Goal: Communication & Community: Answer question/provide support

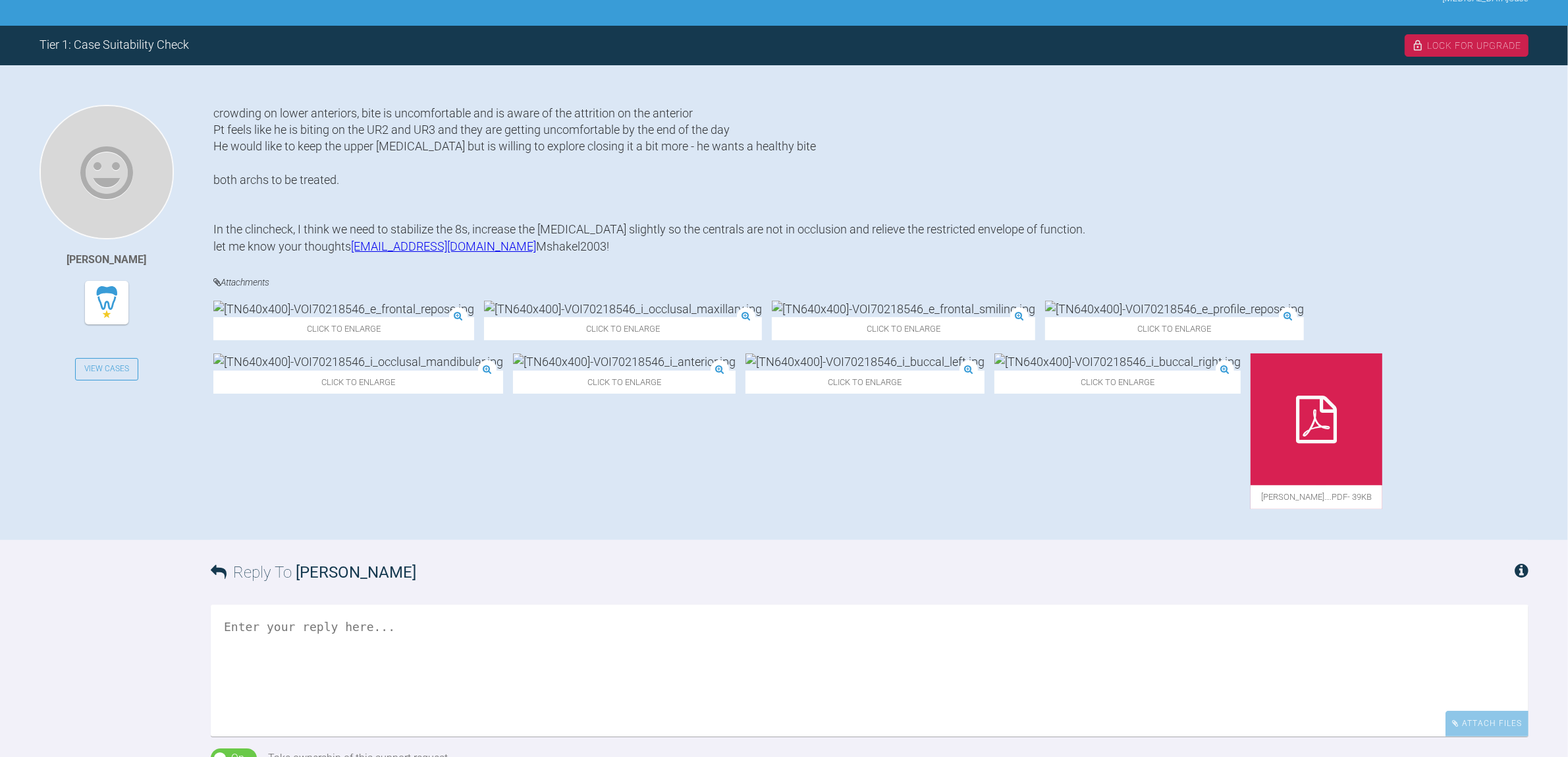
scroll to position [164, 0]
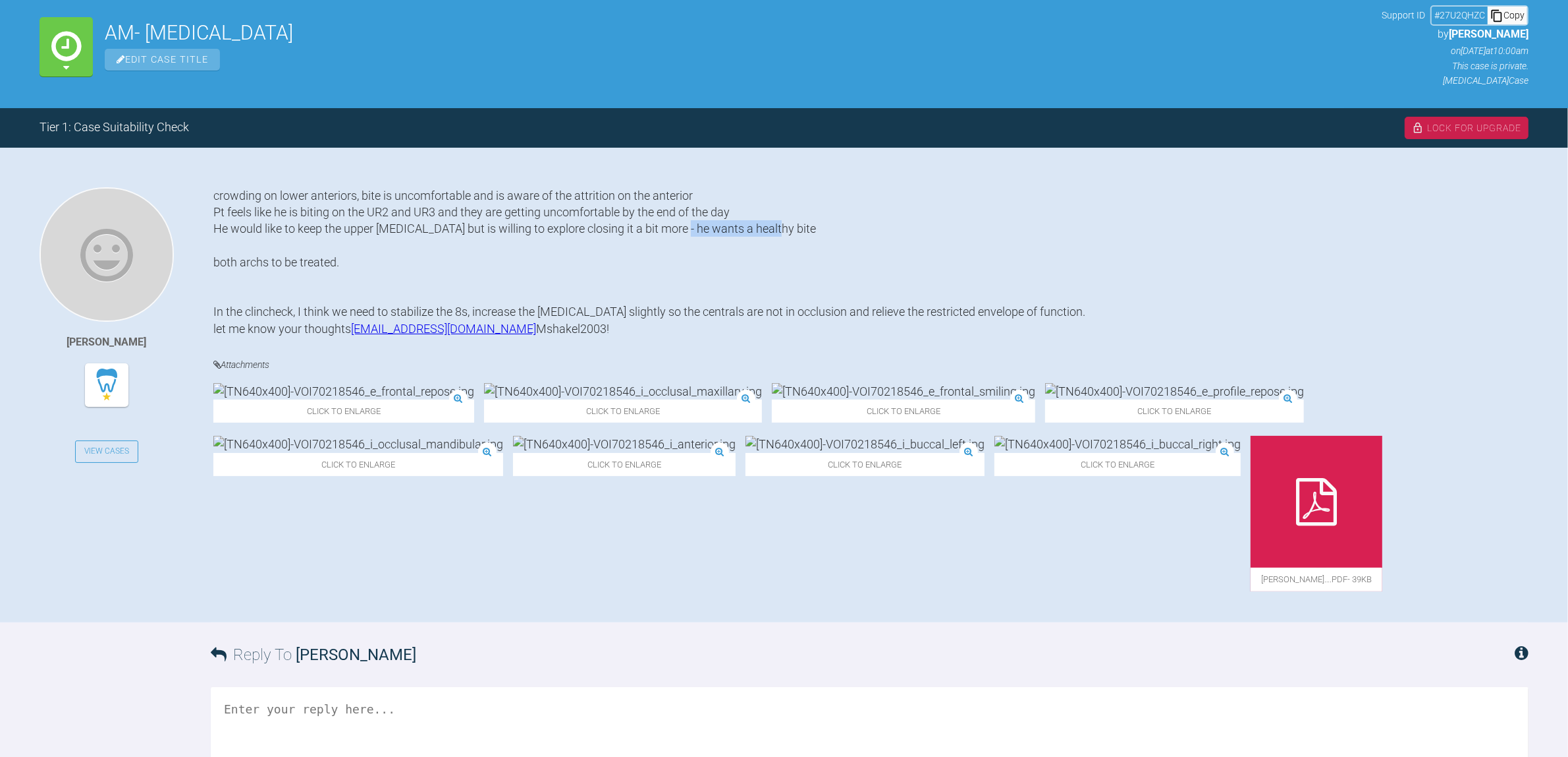
drag, startPoint x: 795, startPoint y: 228, endPoint x: 699, endPoint y: 230, distance: 96.0
click at [699, 230] on div "crowding on lower anteriors, bite is uncomfortable and is aware of the attritio…" at bounding box center [871, 262] width 1316 height 149
drag, startPoint x: 679, startPoint y: 232, endPoint x: 814, endPoint y: 231, distance: 135.0
click at [814, 231] on div "crowding on lower anteriors, bite is uncomfortable and is aware of the attritio…" at bounding box center [871, 262] width 1316 height 149
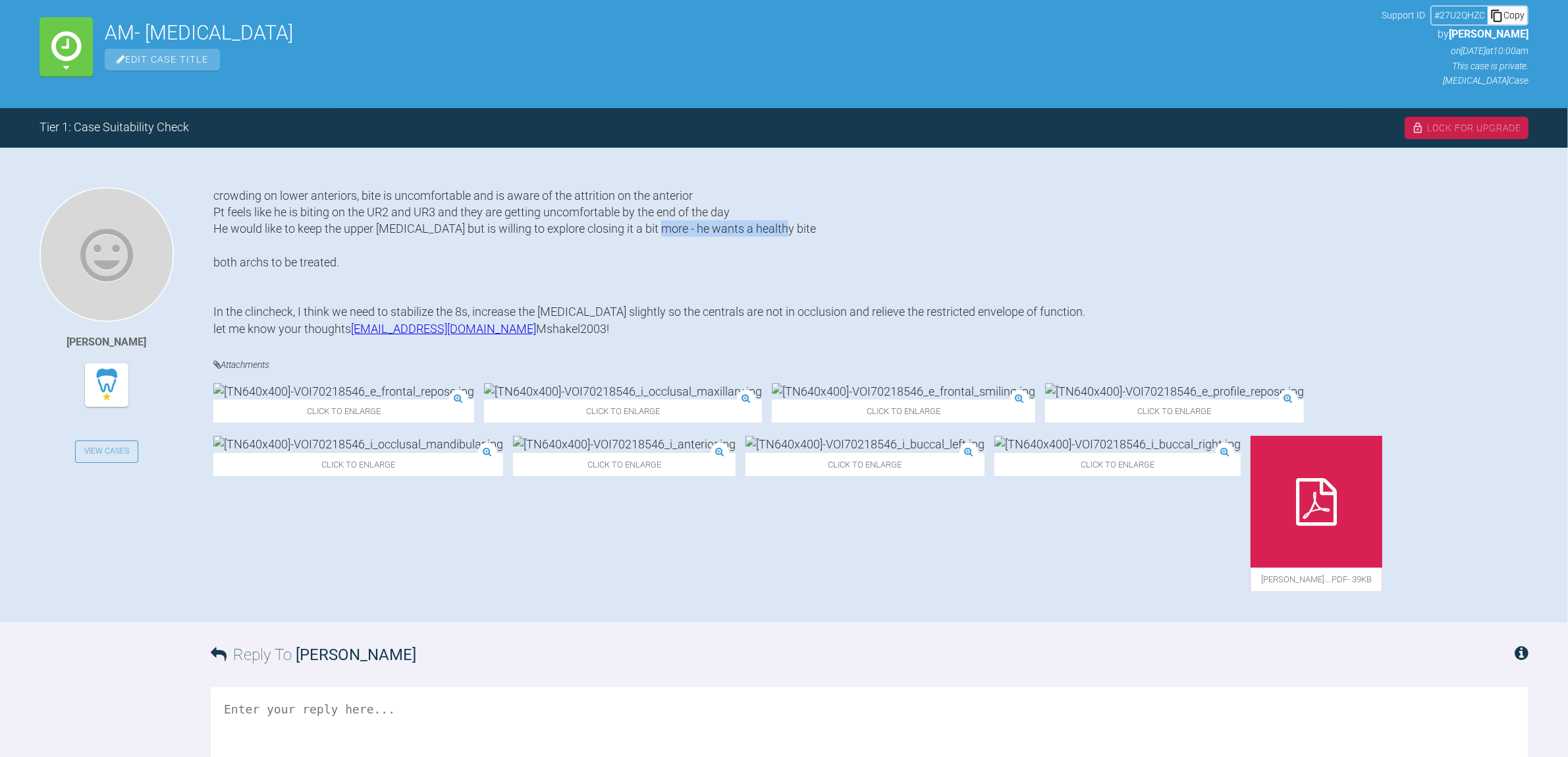
copy div "he wants a healthy bite"
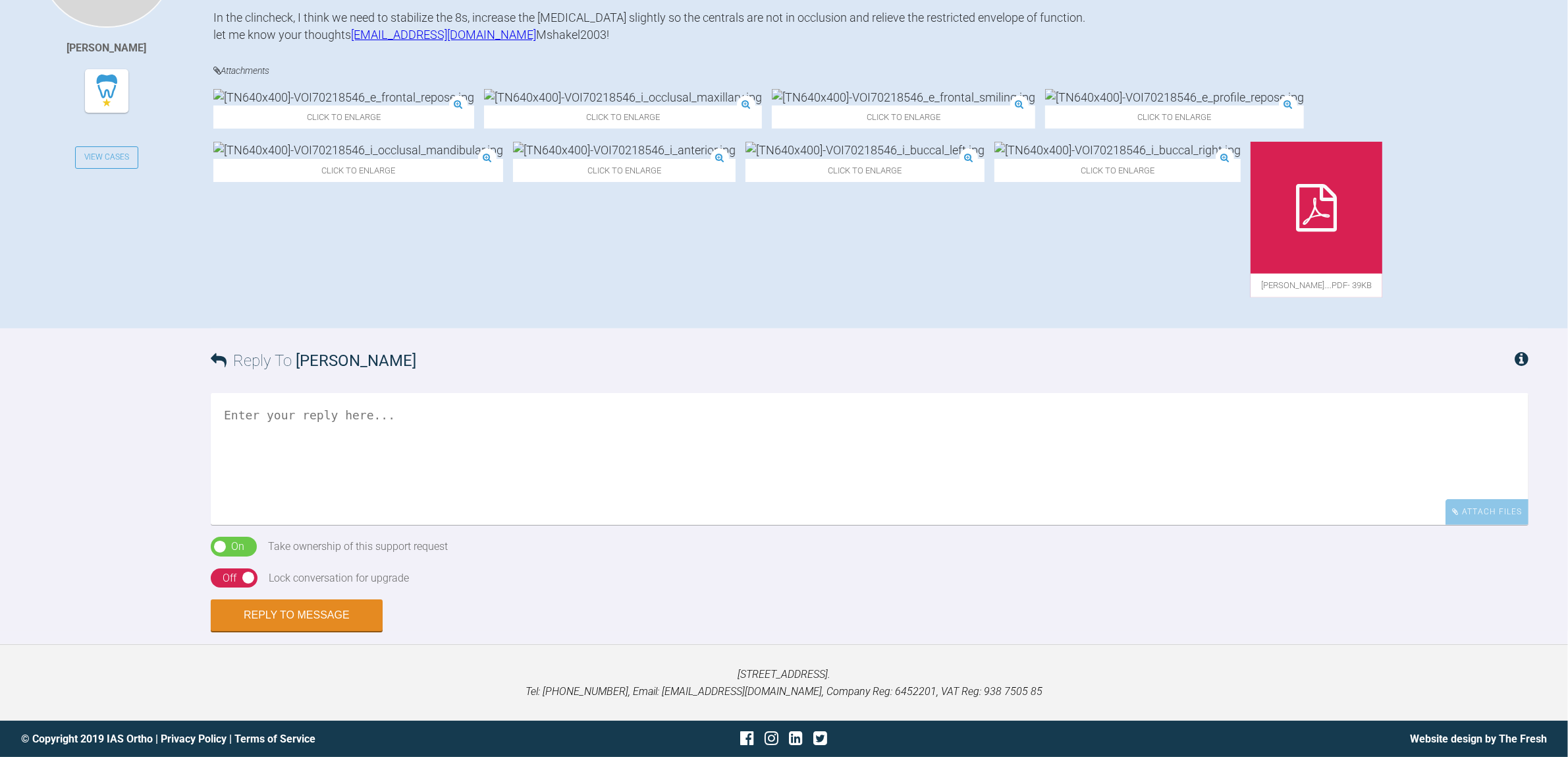
scroll to position [498, 0]
click at [558, 475] on textarea at bounding box center [869, 458] width 1318 height 131
paste textarea "he wants a healthy bite"
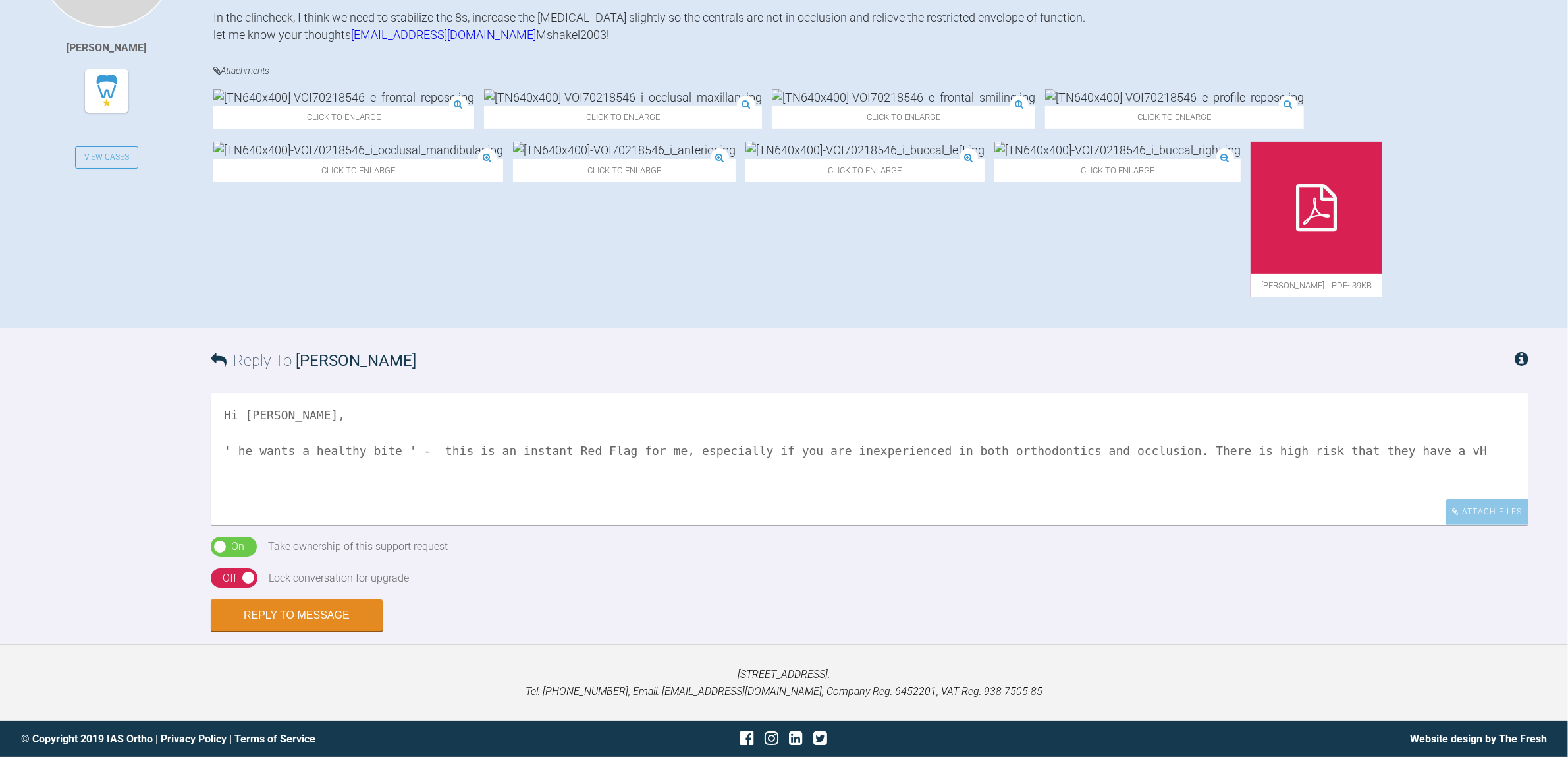
drag, startPoint x: 558, startPoint y: 475, endPoint x: 576, endPoint y: 475, distance: 18.0
click at [558, 475] on textarea "Hi [PERSON_NAME], ' he wants a healthy bite ' - this is an instant Red Flag for…" at bounding box center [869, 458] width 1318 height 131
click at [1454, 458] on textarea "Hi [PERSON_NAME], ' he wants a healthy bite ' - this is an instant Red Flag for…" at bounding box center [869, 458] width 1318 height 131
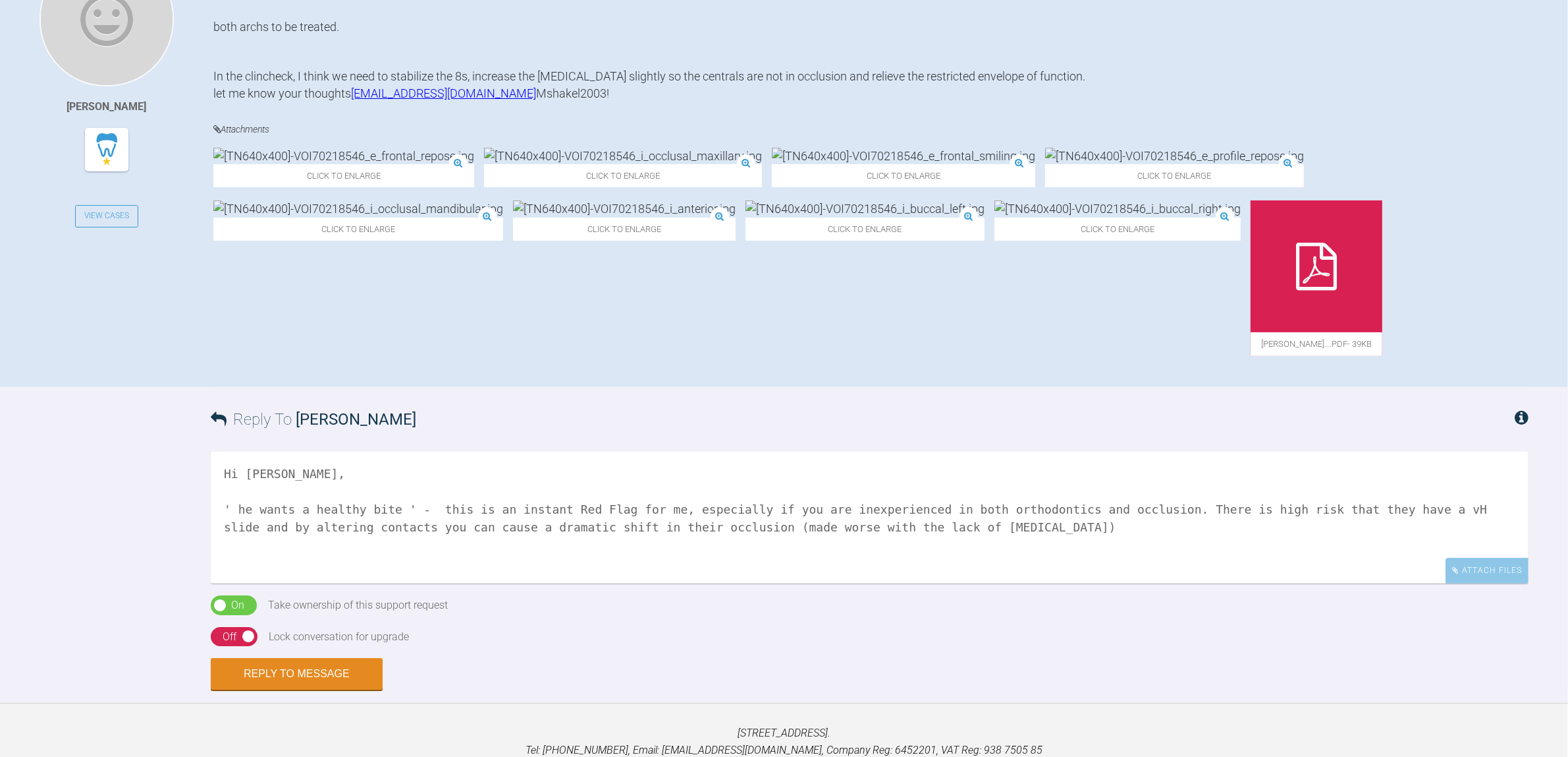
scroll to position [416, 0]
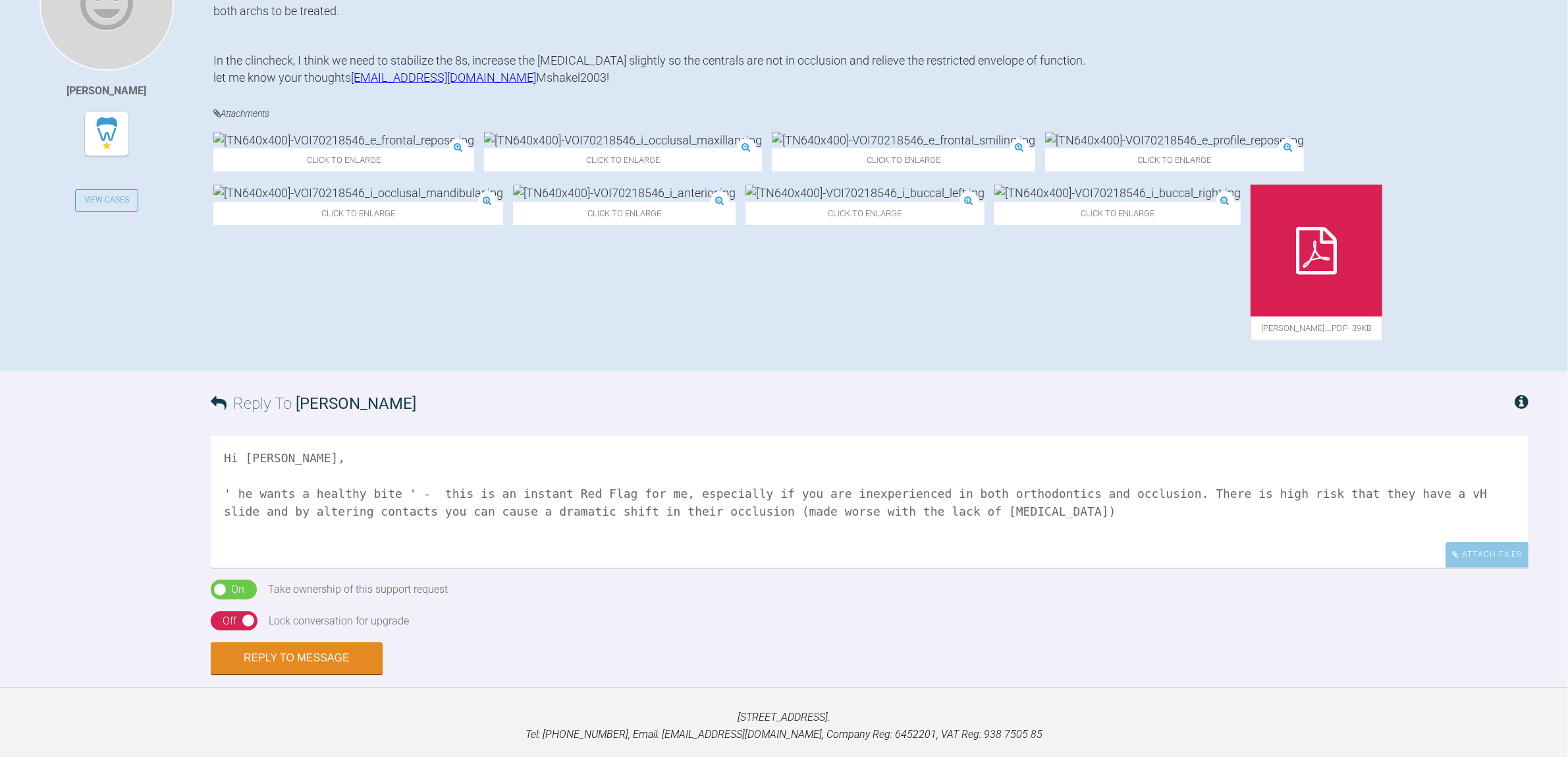
click at [772, 148] on img at bounding box center [903, 139] width 264 height 16
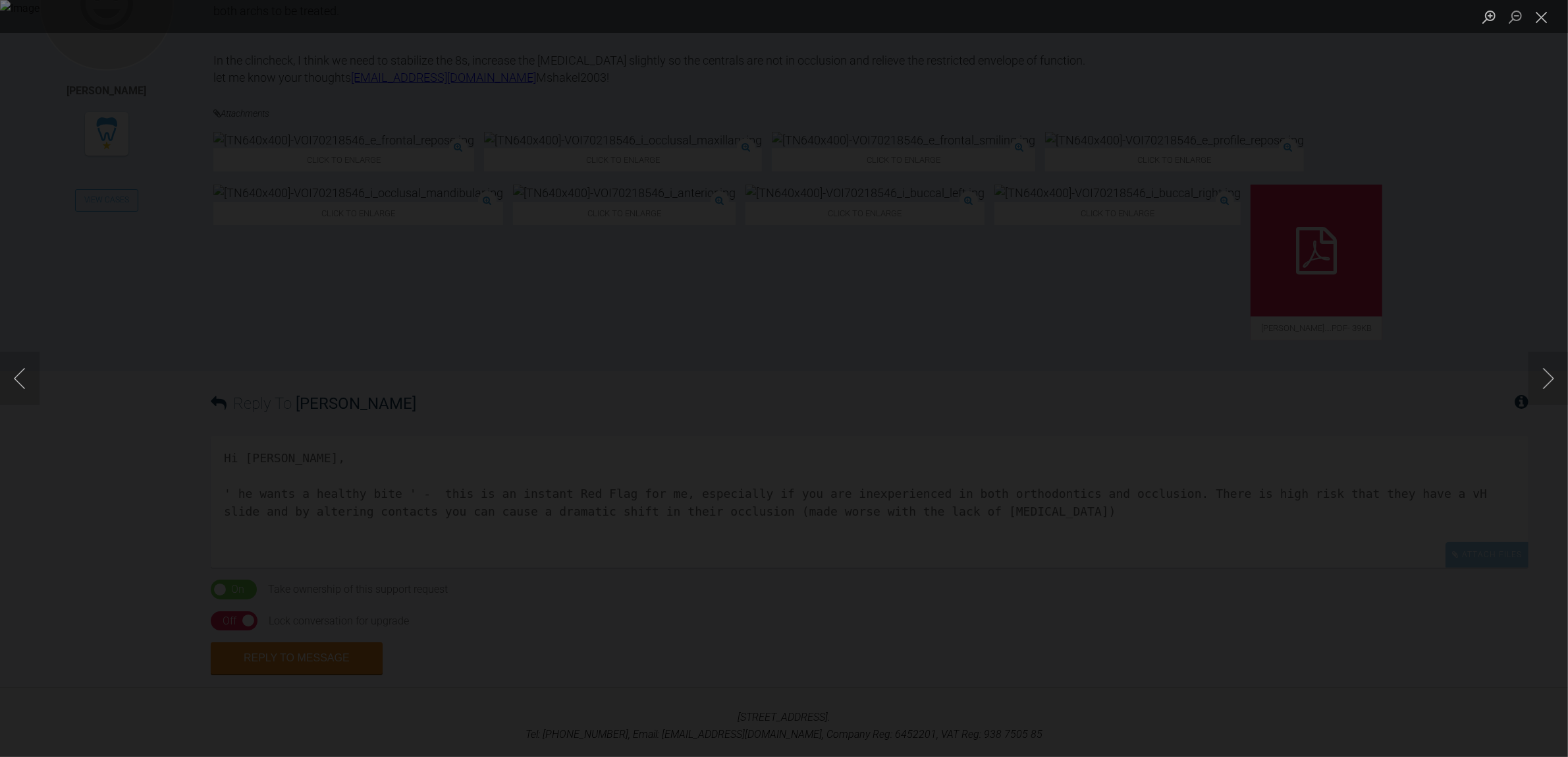
click at [963, 386] on div "Lightbox" at bounding box center [784, 378] width 1568 height 757
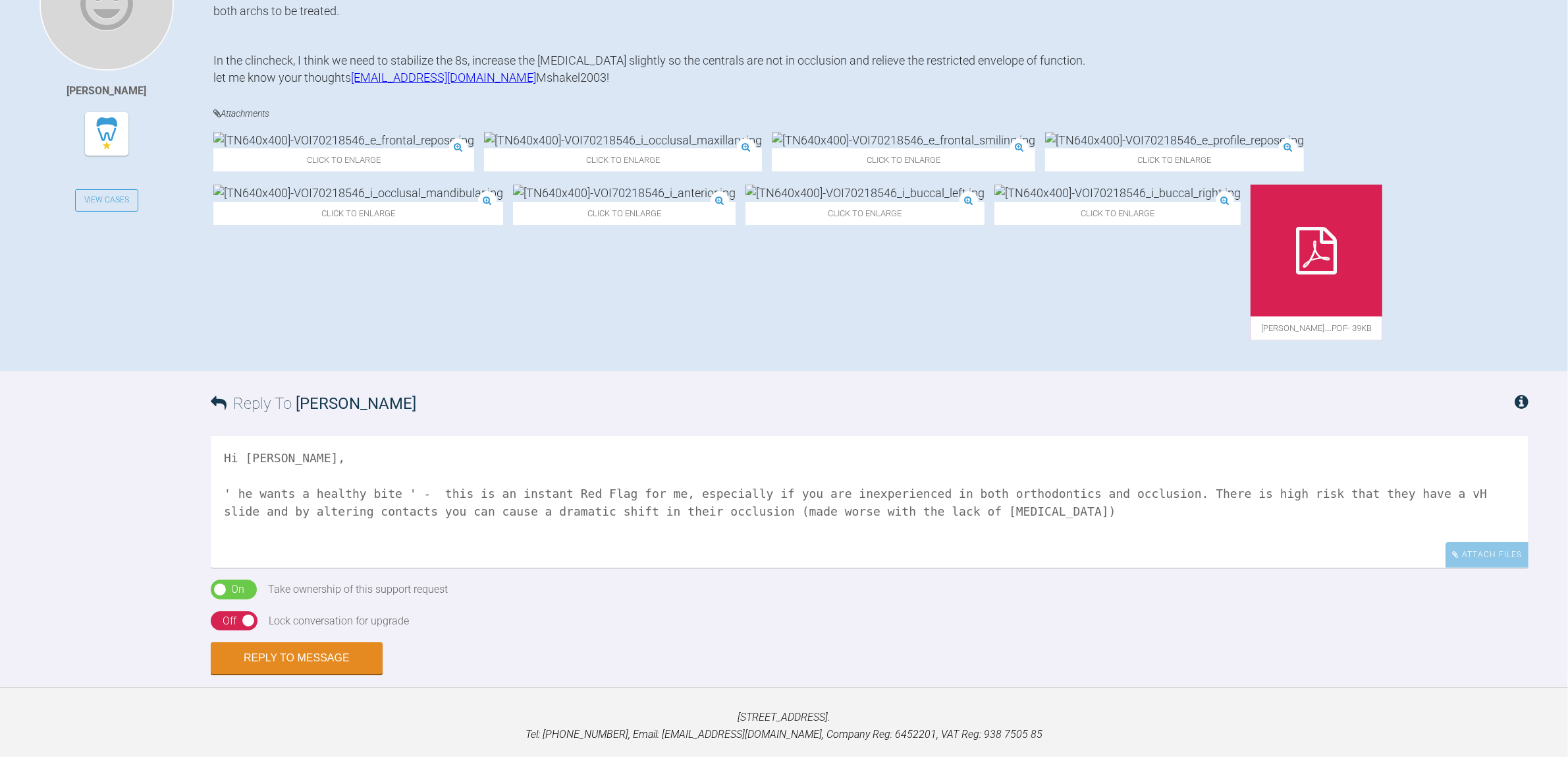
click at [772, 148] on img at bounding box center [903, 139] width 264 height 16
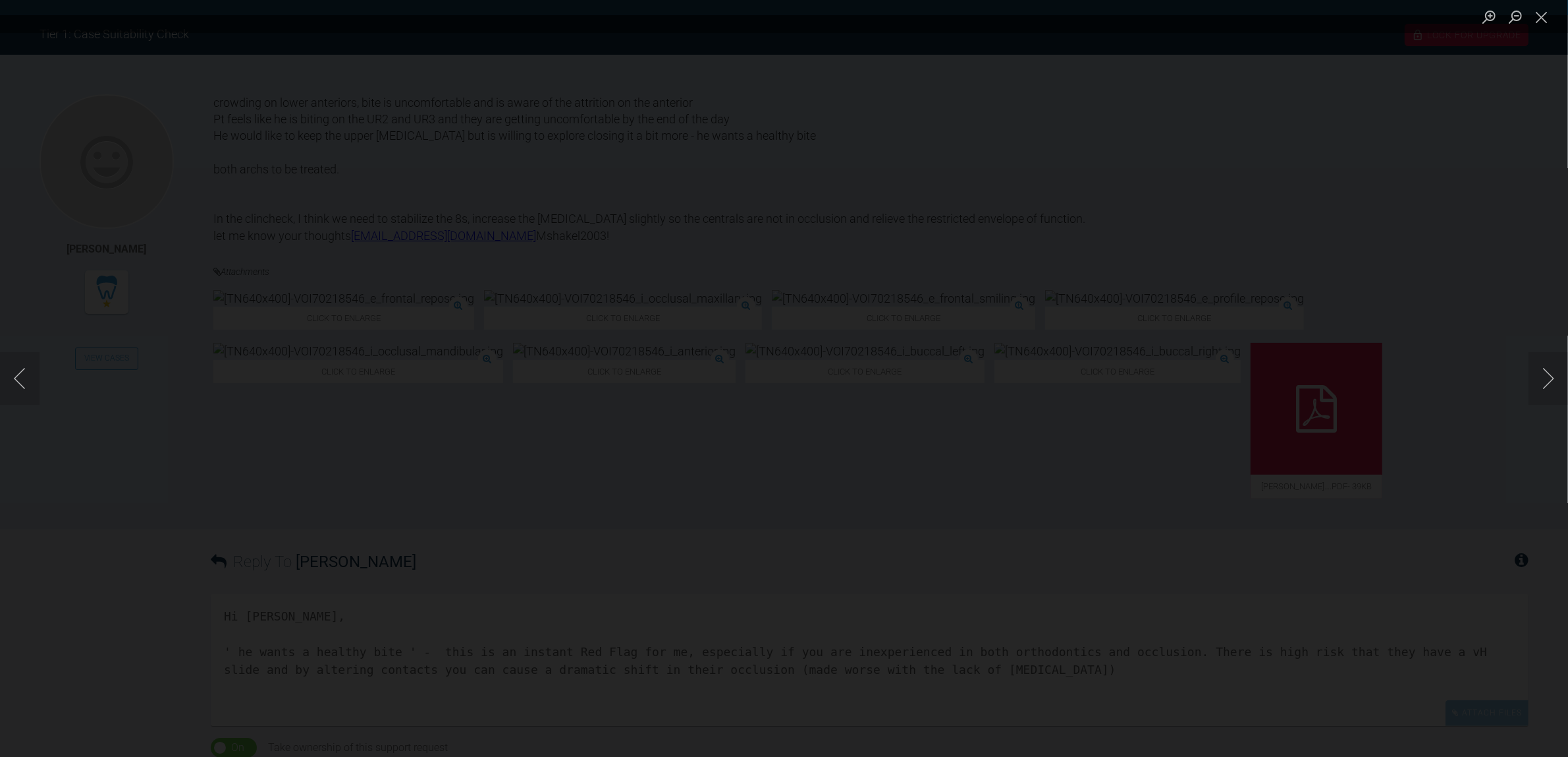
scroll to position [251, 0]
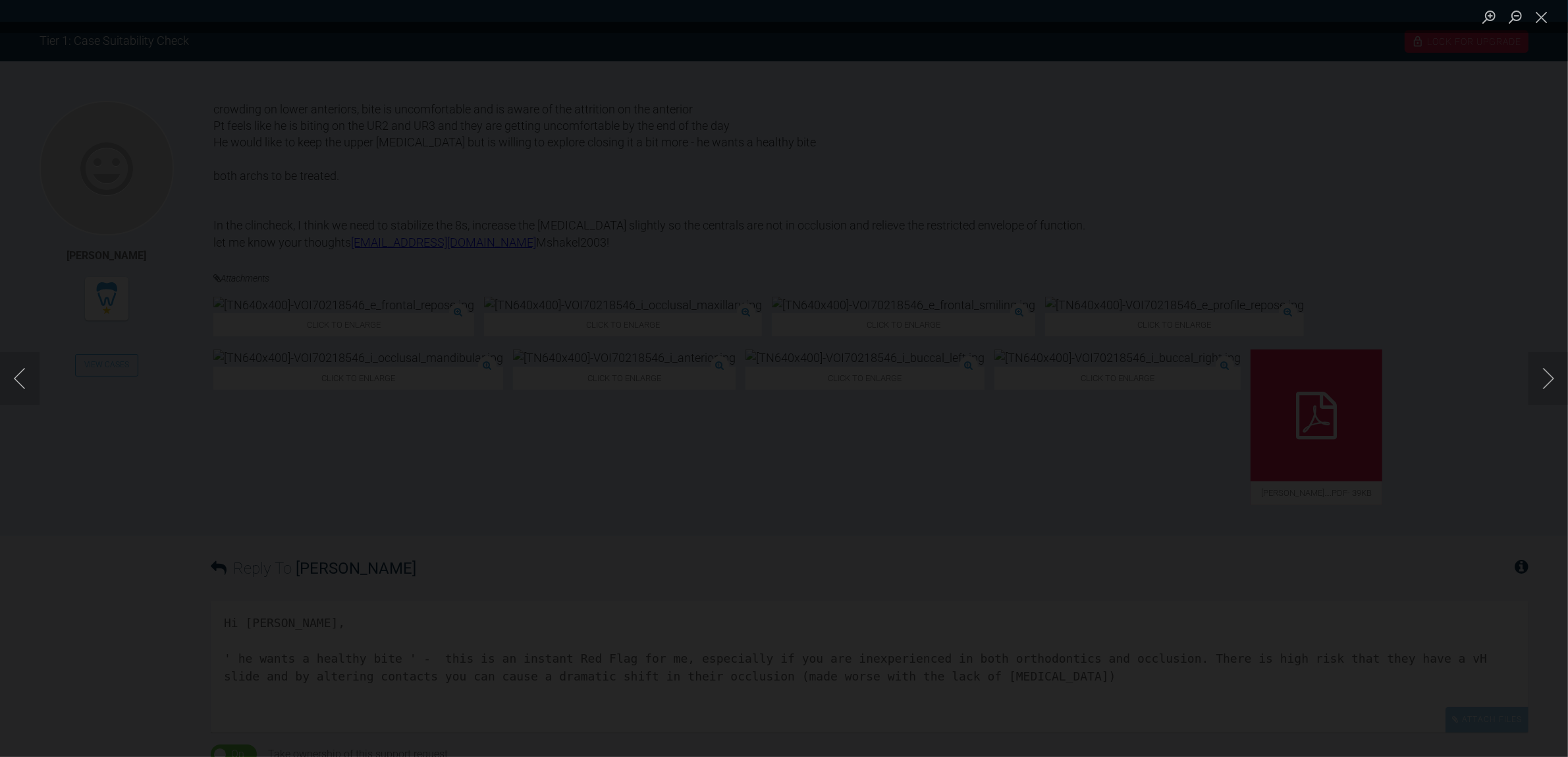
click at [1226, 536] on div "Lightbox" at bounding box center [784, 378] width 1568 height 757
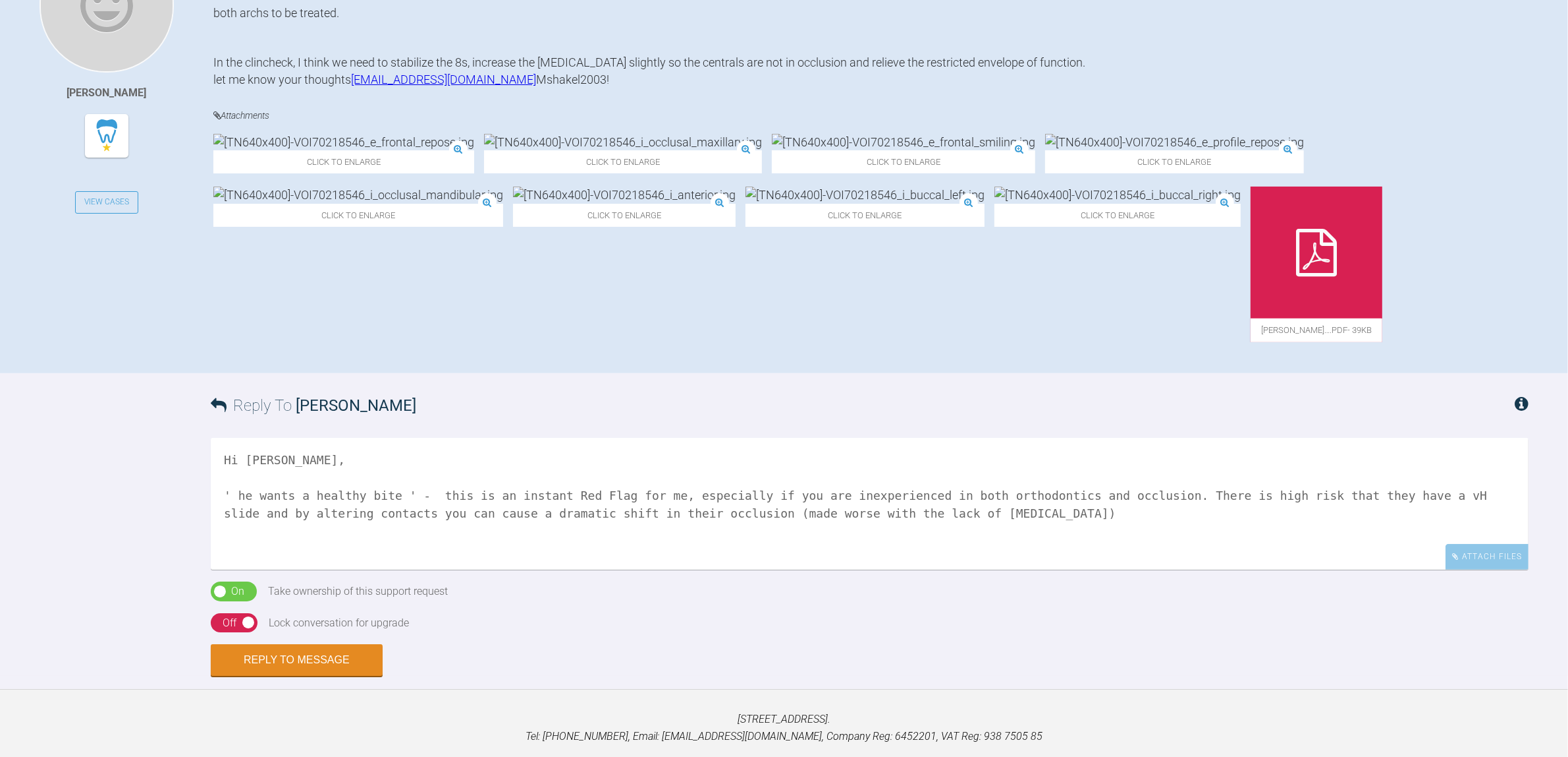
scroll to position [416, 0]
click at [937, 548] on textarea "Hi [PERSON_NAME], ' he wants a healthy bite ' - this is an instant Red Flag for…" at bounding box center [869, 501] width 1318 height 131
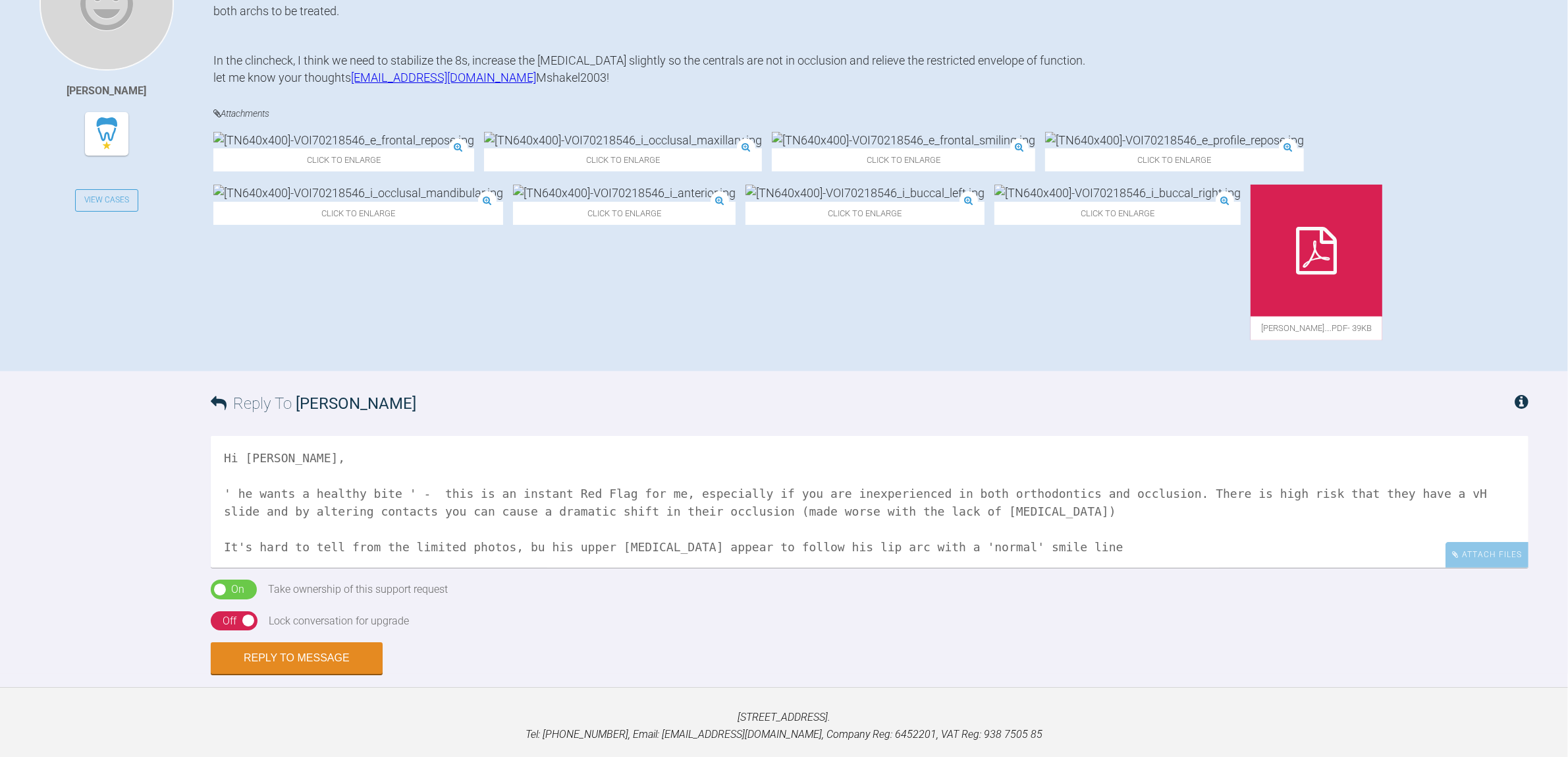
click at [772, 148] on img at bounding box center [903, 139] width 264 height 16
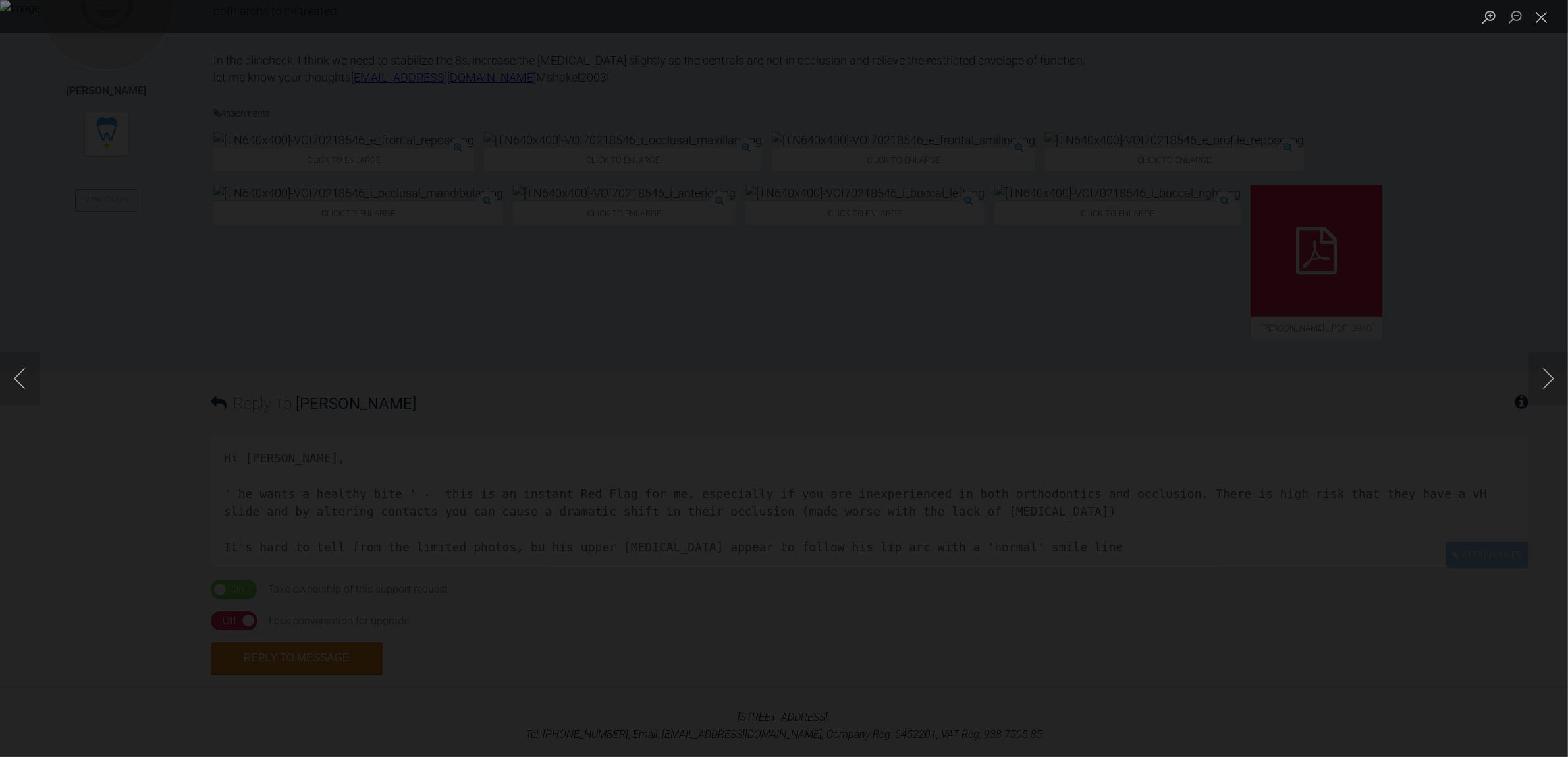
click at [1081, 565] on div "Lightbox" at bounding box center [784, 378] width 1568 height 757
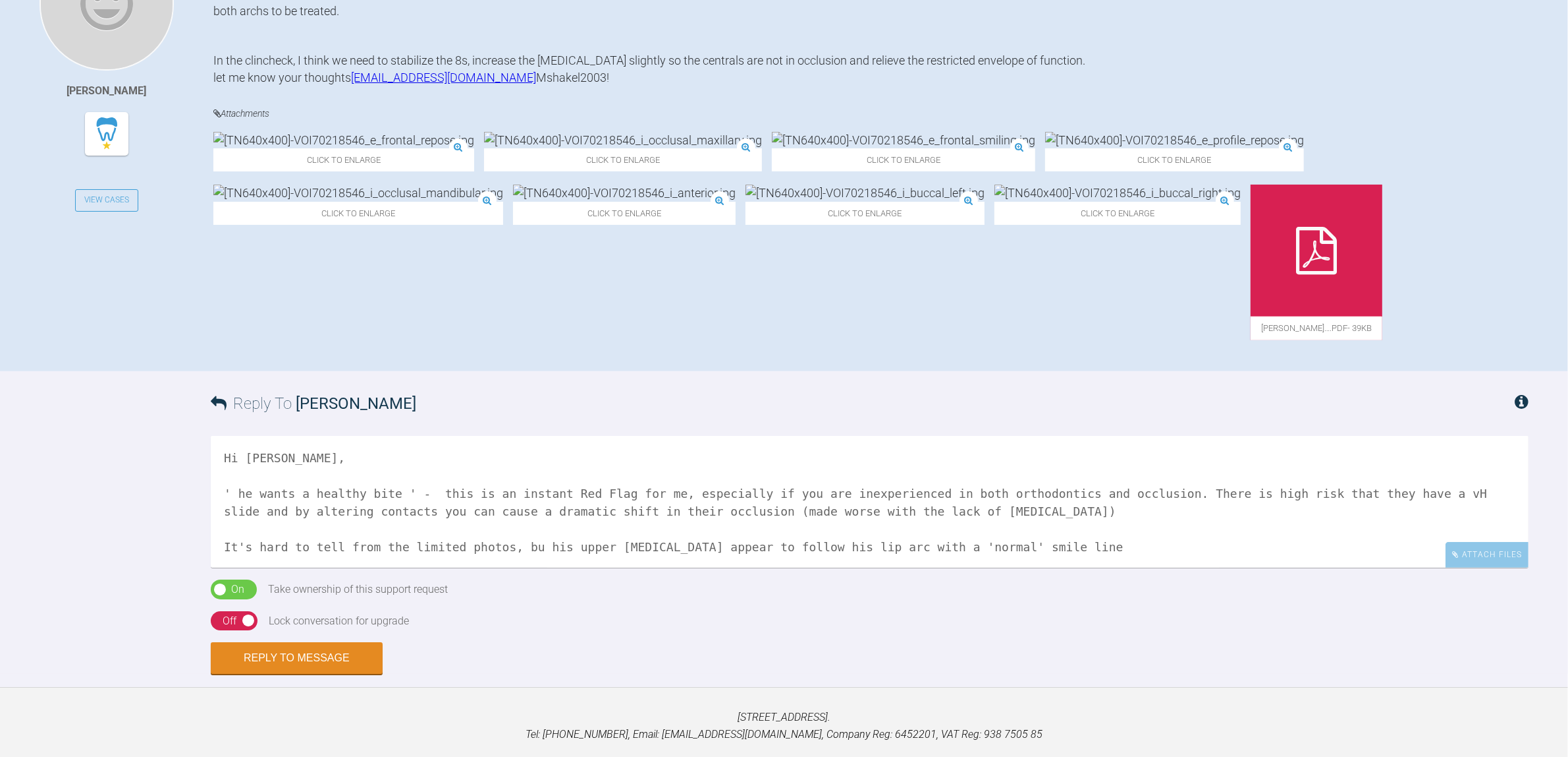
click at [1064, 567] on textarea "Hi [PERSON_NAME], ' he wants a healthy bite ' - this is an instant Red Flag for…" at bounding box center [869, 501] width 1318 height 131
click at [1054, 567] on textarea "Hi [PERSON_NAME], ' he wants a healthy bite ' - this is an instant Red Flag for…" at bounding box center [869, 501] width 1318 height 131
click at [1010, 567] on textarea "Hi [PERSON_NAME], ' he wants a healthy bite ' - this is an instant Red Flag for…" at bounding box center [869, 501] width 1318 height 131
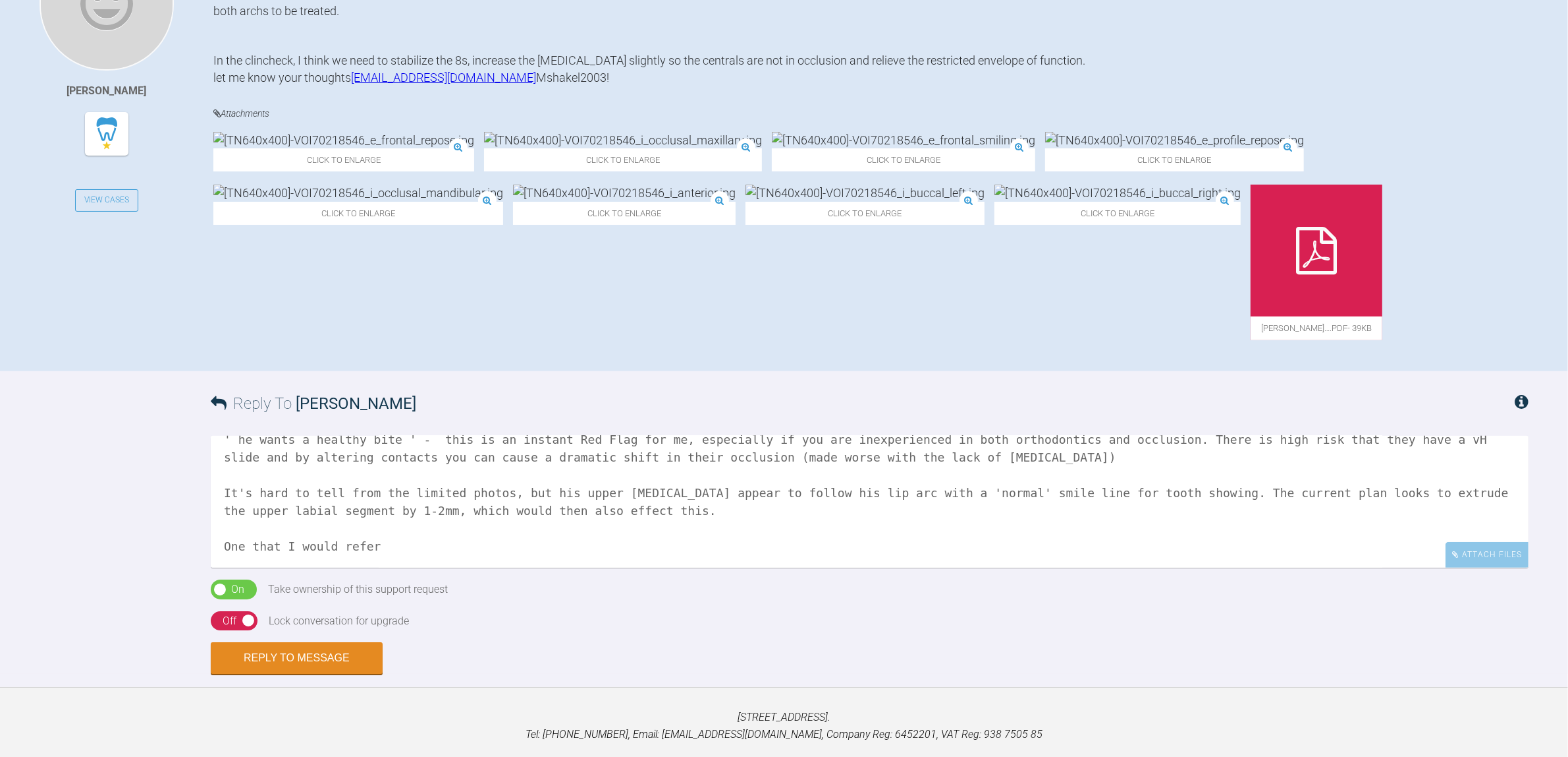
click at [598, 548] on textarea "Hi [PERSON_NAME], ' he wants a healthy bite ' - this is an instant Red Flag for…" at bounding box center [869, 501] width 1318 height 131
drag, startPoint x: 1224, startPoint y: 580, endPoint x: 1189, endPoint y: 544, distance: 50.2
click at [1172, 534] on textarea "Hi [PERSON_NAME], ' he wants a healthy bite ' - this is an instant Red Flag for…" at bounding box center [869, 501] width 1318 height 131
click at [1377, 567] on textarea "Hi [PERSON_NAME], ' he wants a healthy bite ' - this is an instant Red Flag for…" at bounding box center [869, 501] width 1318 height 131
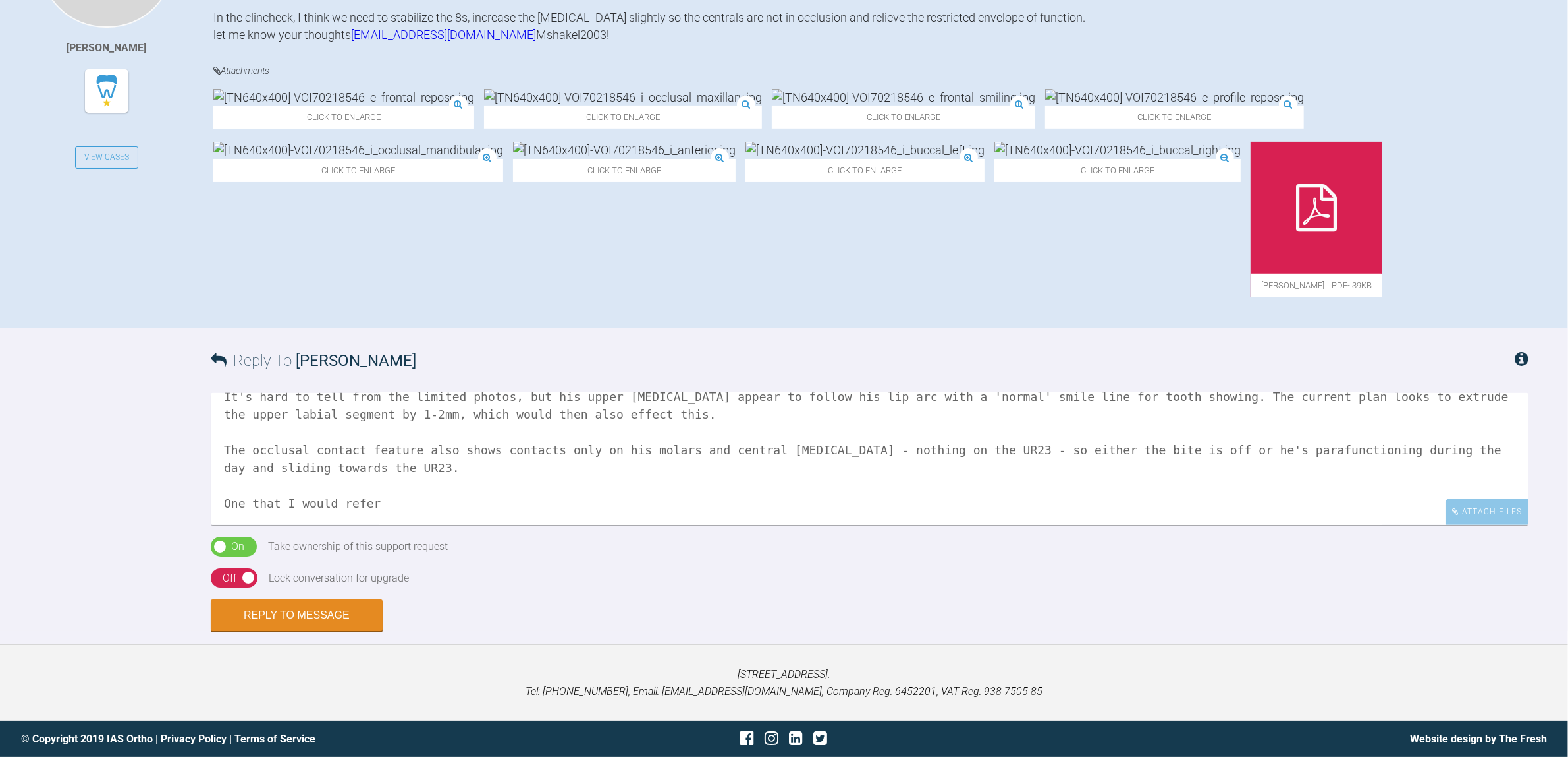
click at [380, 500] on textarea "Hi [PERSON_NAME], ' he wants a healthy bite ' - this is an instant Red Flag for…" at bounding box center [869, 458] width 1318 height 131
click at [232, 505] on textarea "Hi [PERSON_NAME], ' he wants a healthy bite ' - this is an instant Red Flag for…" at bounding box center [869, 458] width 1318 height 131
click at [509, 504] on textarea "Hi [PERSON_NAME], ' he wants a healthy bite ' - this is an instant Red Flag for…" at bounding box center [869, 458] width 1318 height 131
drag, startPoint x: 976, startPoint y: 502, endPoint x: 957, endPoint y: 501, distance: 19.0
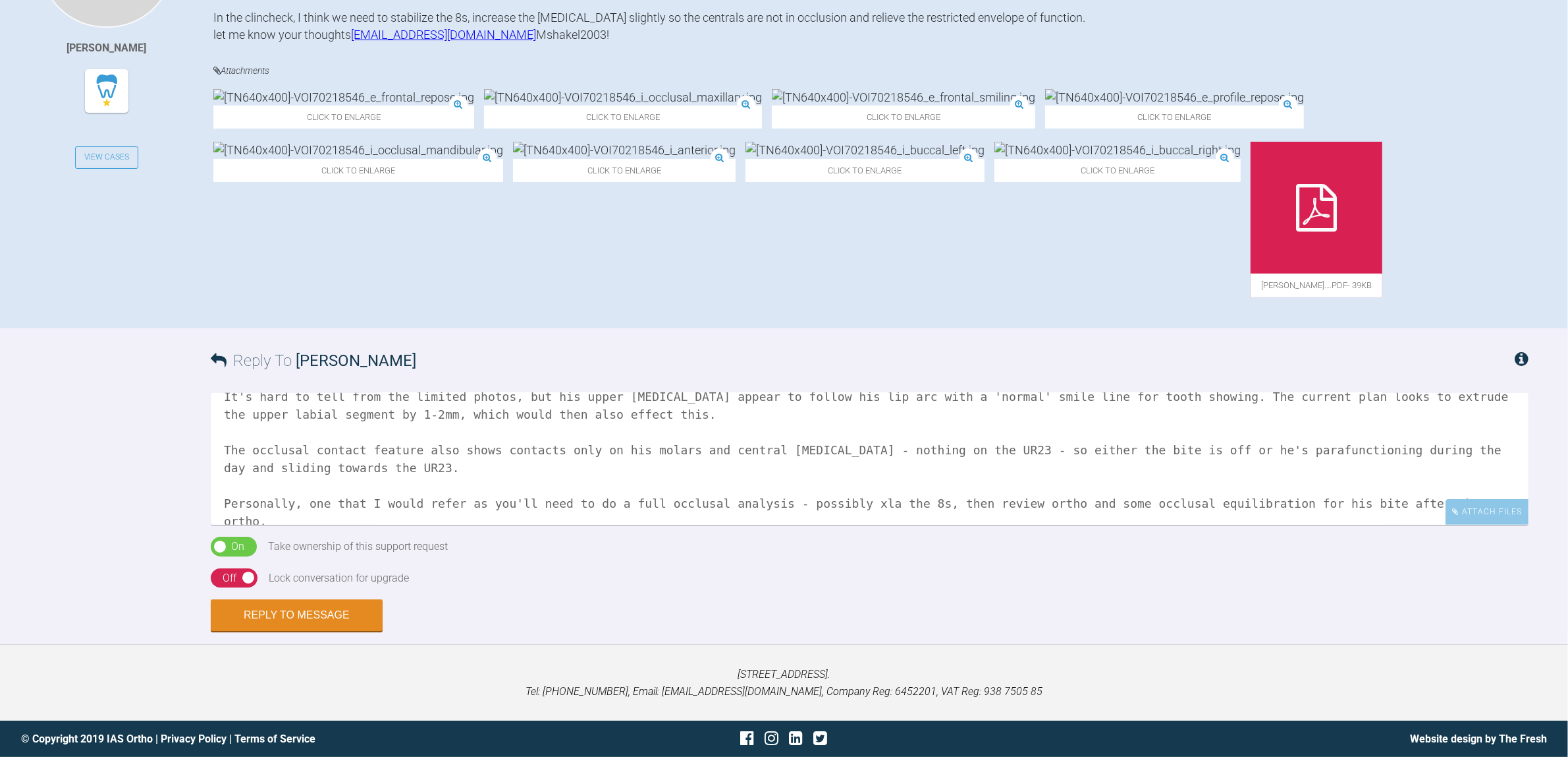
click at [957, 501] on textarea "Hi [PERSON_NAME], ' he wants a healthy bite ' - this is an instant Red Flag for…" at bounding box center [869, 458] width 1318 height 131
click at [992, 501] on textarea "Hi [PERSON_NAME], ' he wants a healthy bite ' - this is an instant Red Flag for…" at bounding box center [869, 458] width 1318 height 131
click at [1381, 502] on textarea "Hi [PERSON_NAME], ' he wants a healthy bite ' - this is an instant Red Flag for…" at bounding box center [869, 458] width 1318 height 131
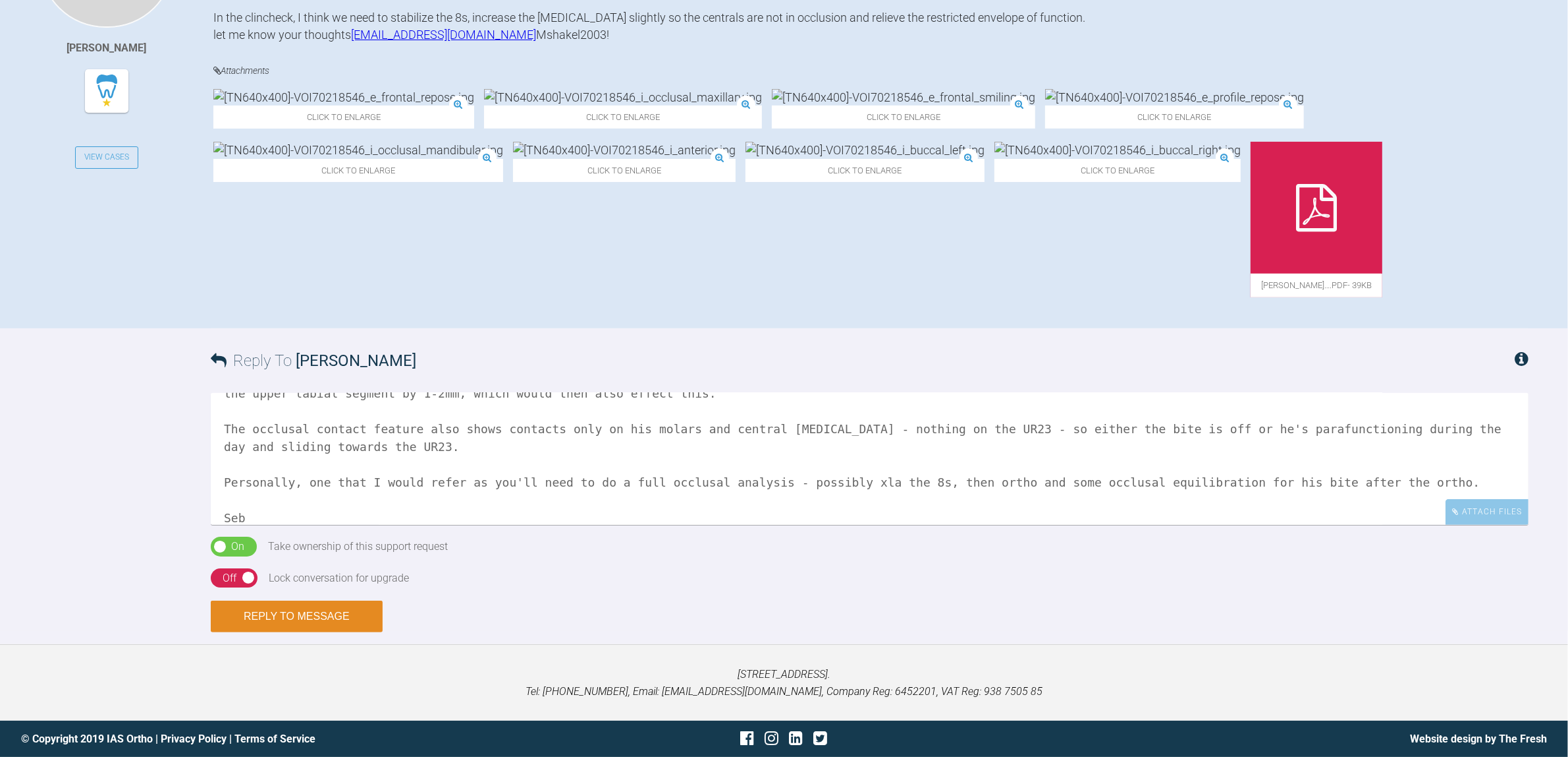
type textarea "Hi [PERSON_NAME], ' he wants a healthy bite ' - this is an instant Red Flag for…"
click at [347, 617] on button "Reply to Message" at bounding box center [297, 615] width 172 height 31
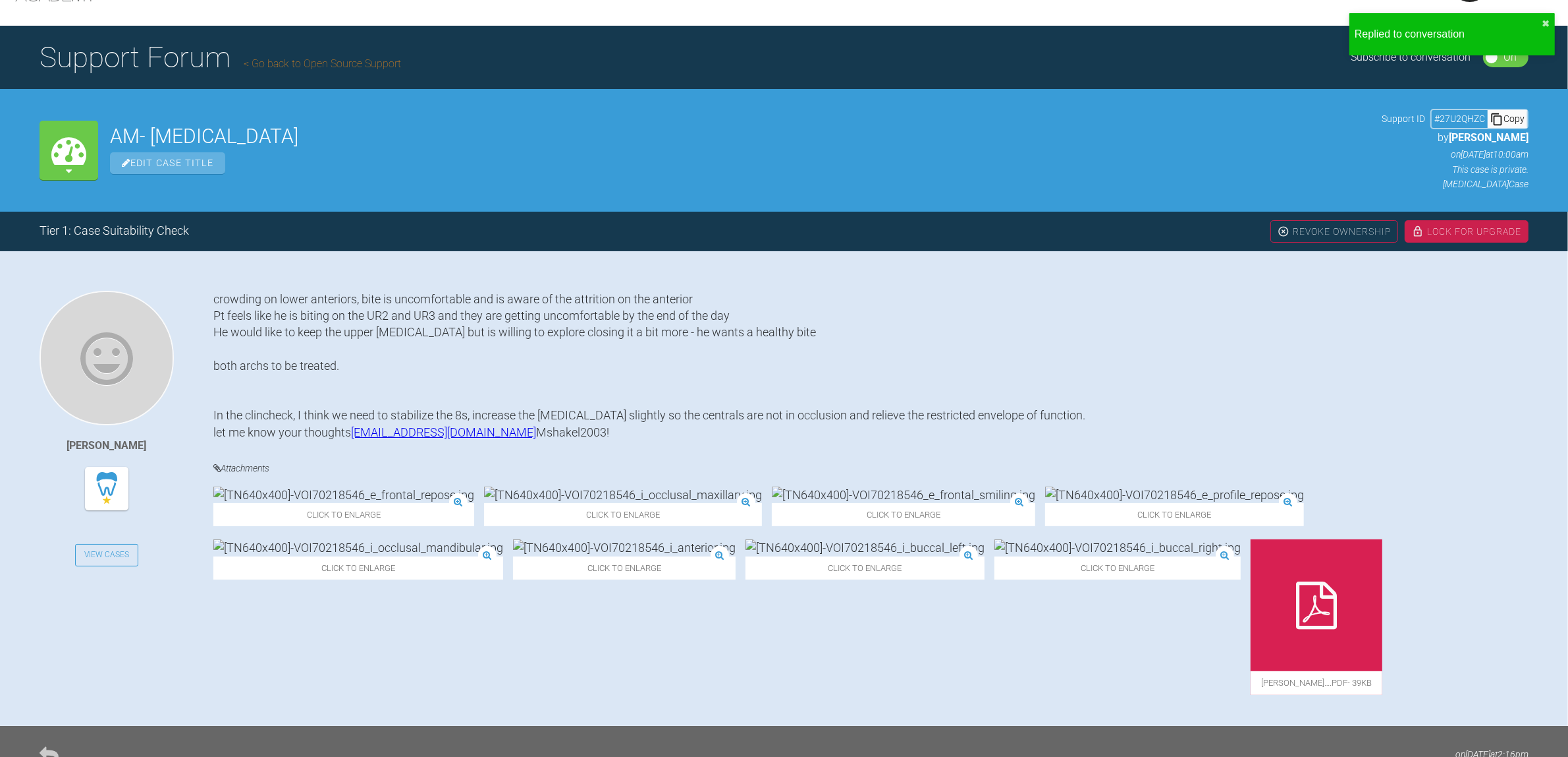
scroll to position [0, 0]
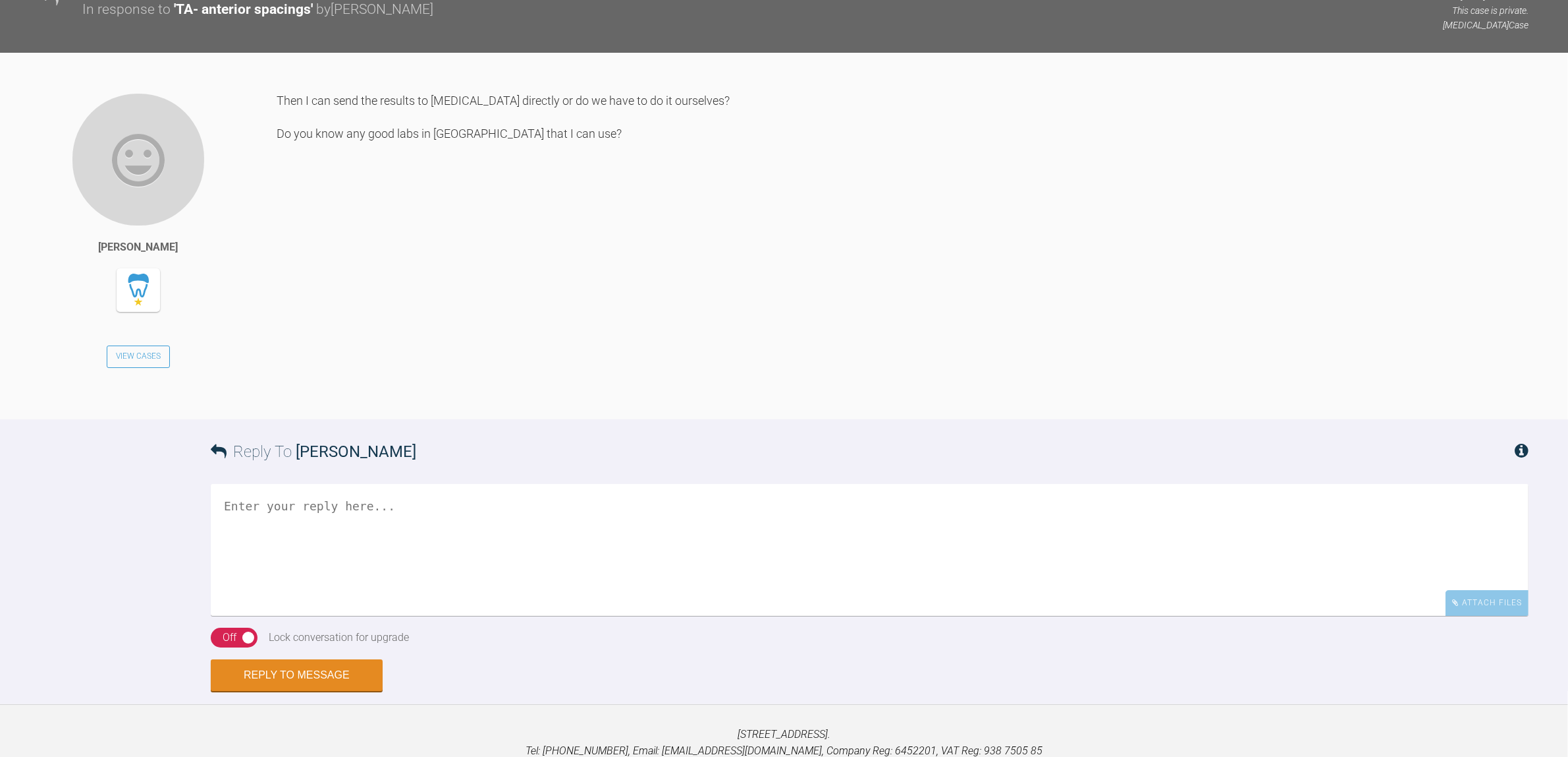
scroll to position [5672, 0]
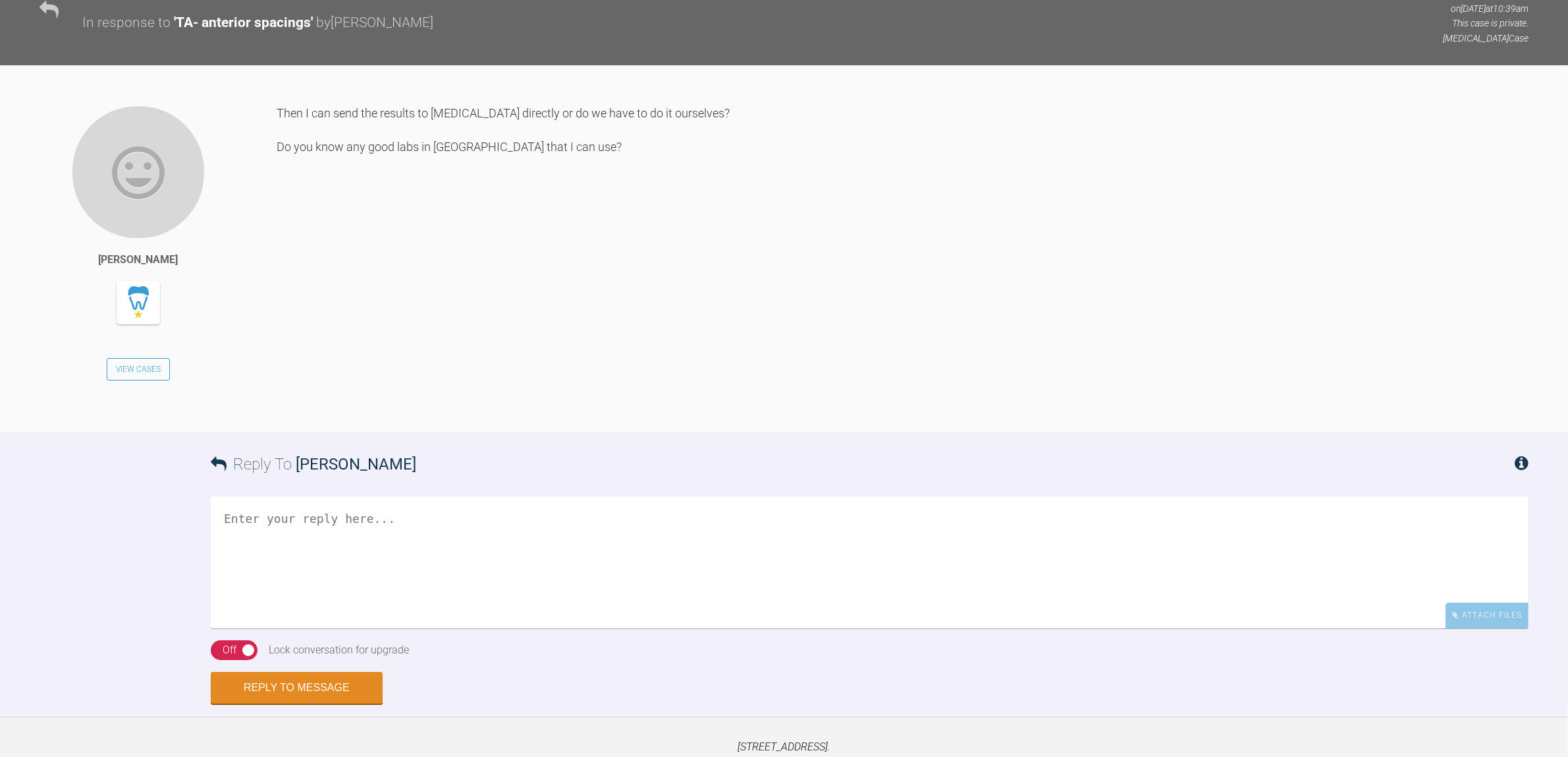
click at [590, 584] on textarea at bounding box center [869, 561] width 1318 height 131
click at [383, 589] on textarea "If you're on facebook - the For Dentist, By Dentist group is probably best to a…" at bounding box center [869, 561] width 1318 height 131
click at [225, 563] on textarea "If you're on facebook - the For Dentist, By Dentist group is probably best to a…" at bounding box center [869, 561] width 1318 height 131
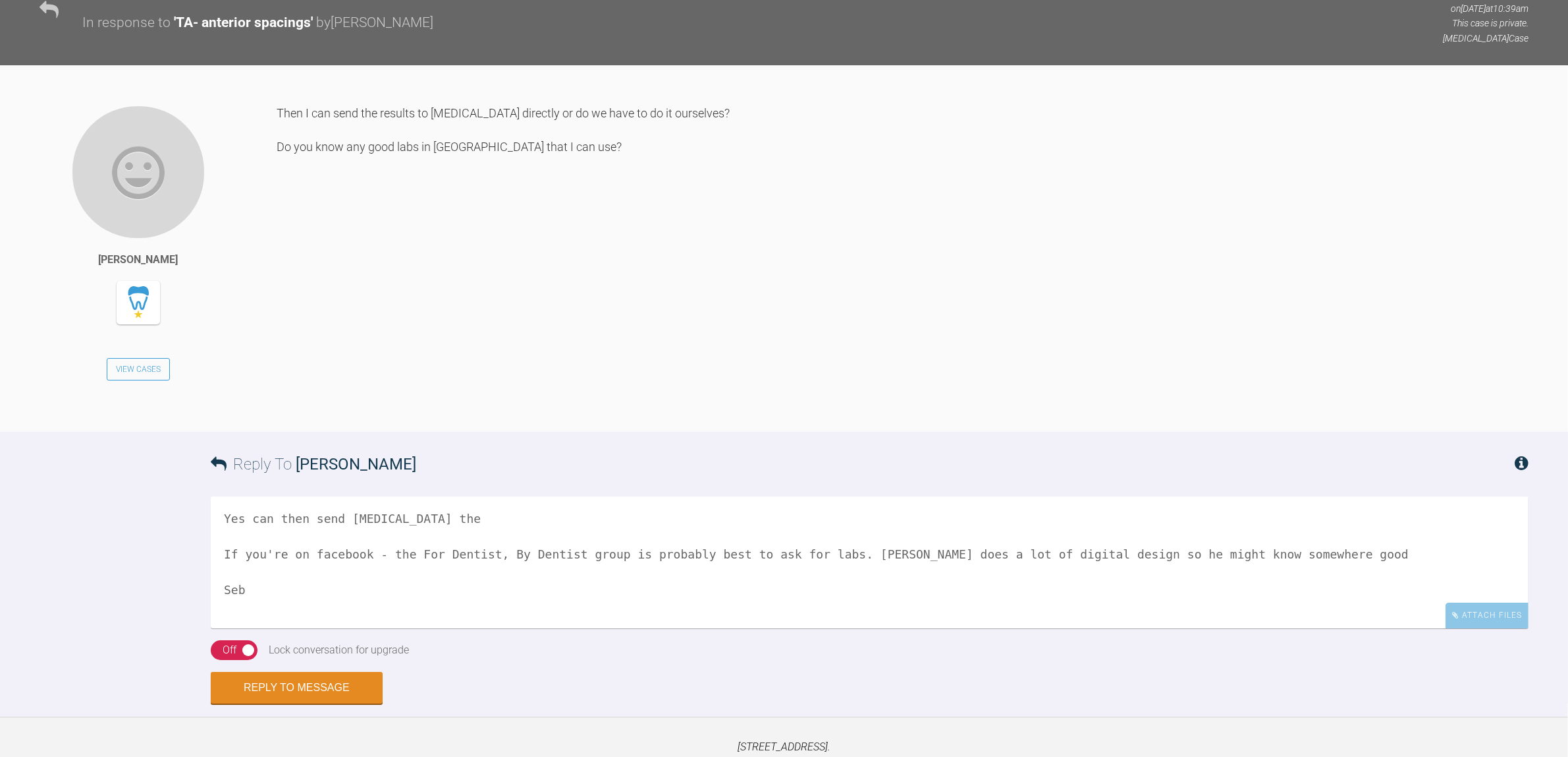
drag, startPoint x: 269, startPoint y: 559, endPoint x: 213, endPoint y: 559, distance: 56.0
click at [213, 559] on textarea "Yes can then send invisalign the If you're on facebook - the For Dentist, By De…" at bounding box center [869, 561] width 1318 height 131
click at [525, 563] on textarea "Yes, should be able to send invisalign the If you're on facebook - the For Dent…" at bounding box center [869, 561] width 1318 height 131
click at [1082, 554] on textarea "Yes, should be able to send invisalign the stl of the planning. I think invisal…" at bounding box center [869, 561] width 1318 height 131
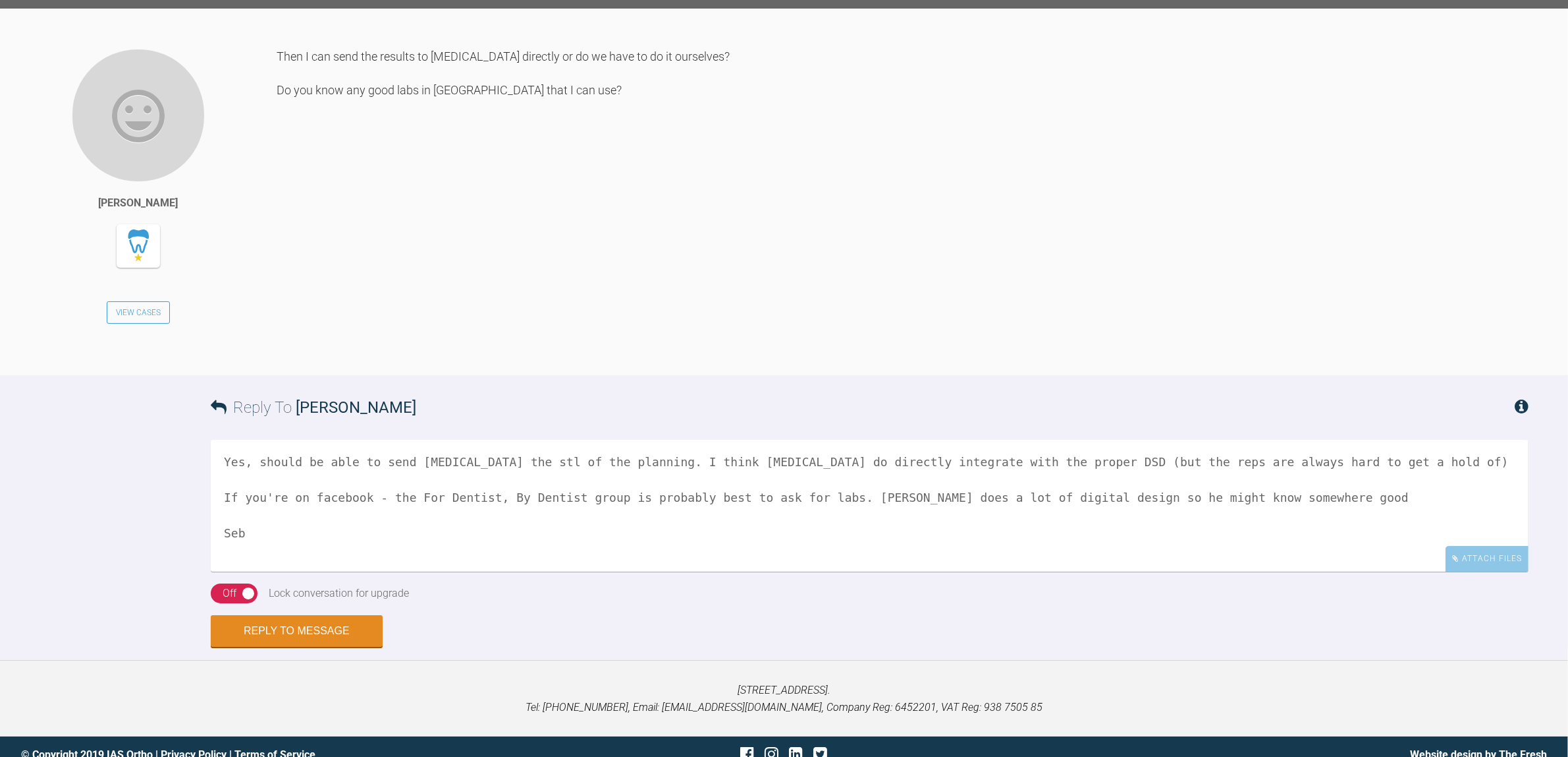
scroll to position [5755, 0]
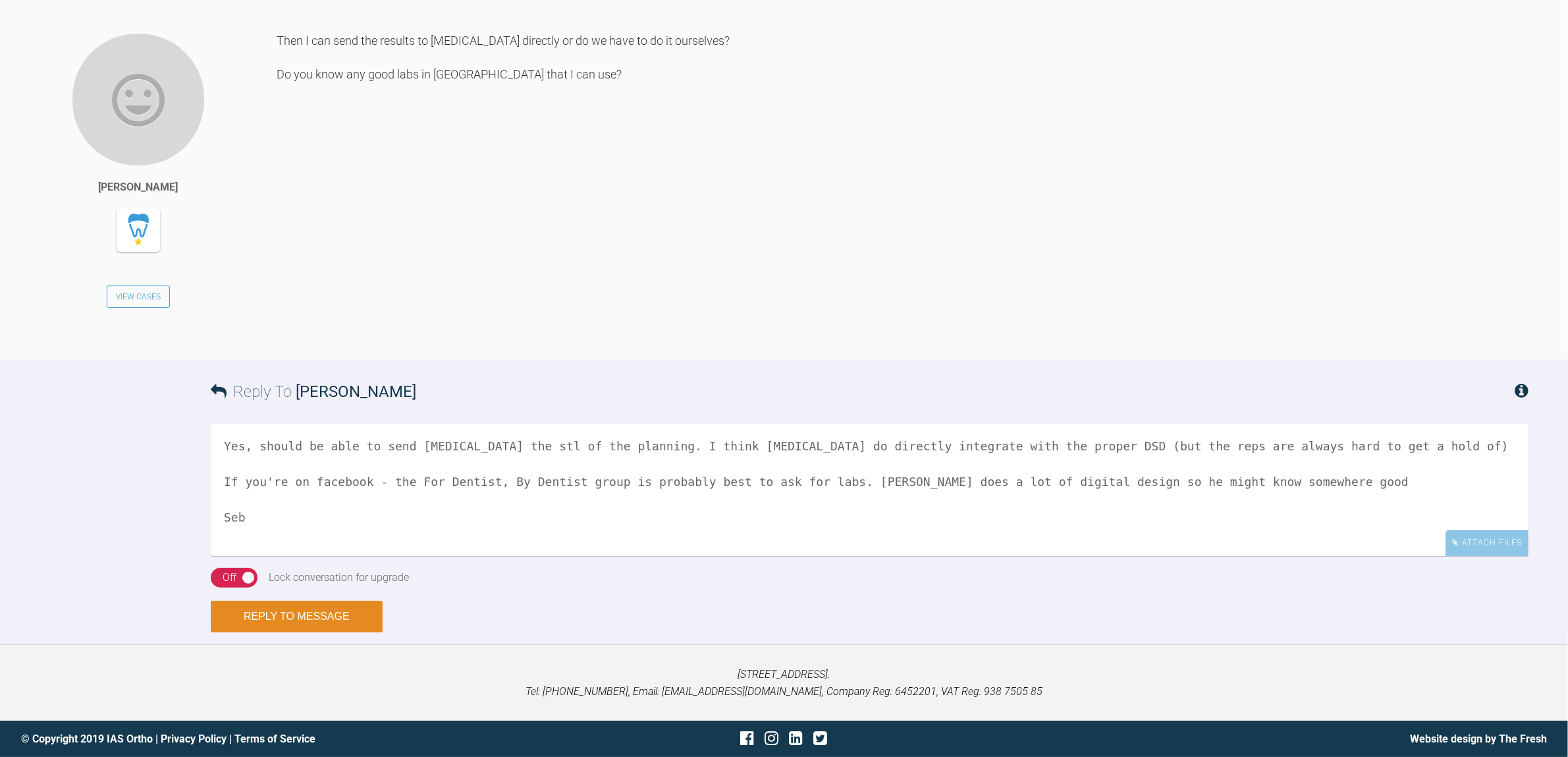
type textarea "Yes, should be able to send invisalign the stl of the planning. I think invisal…"
click at [334, 632] on button "Reply to Message" at bounding box center [297, 615] width 172 height 31
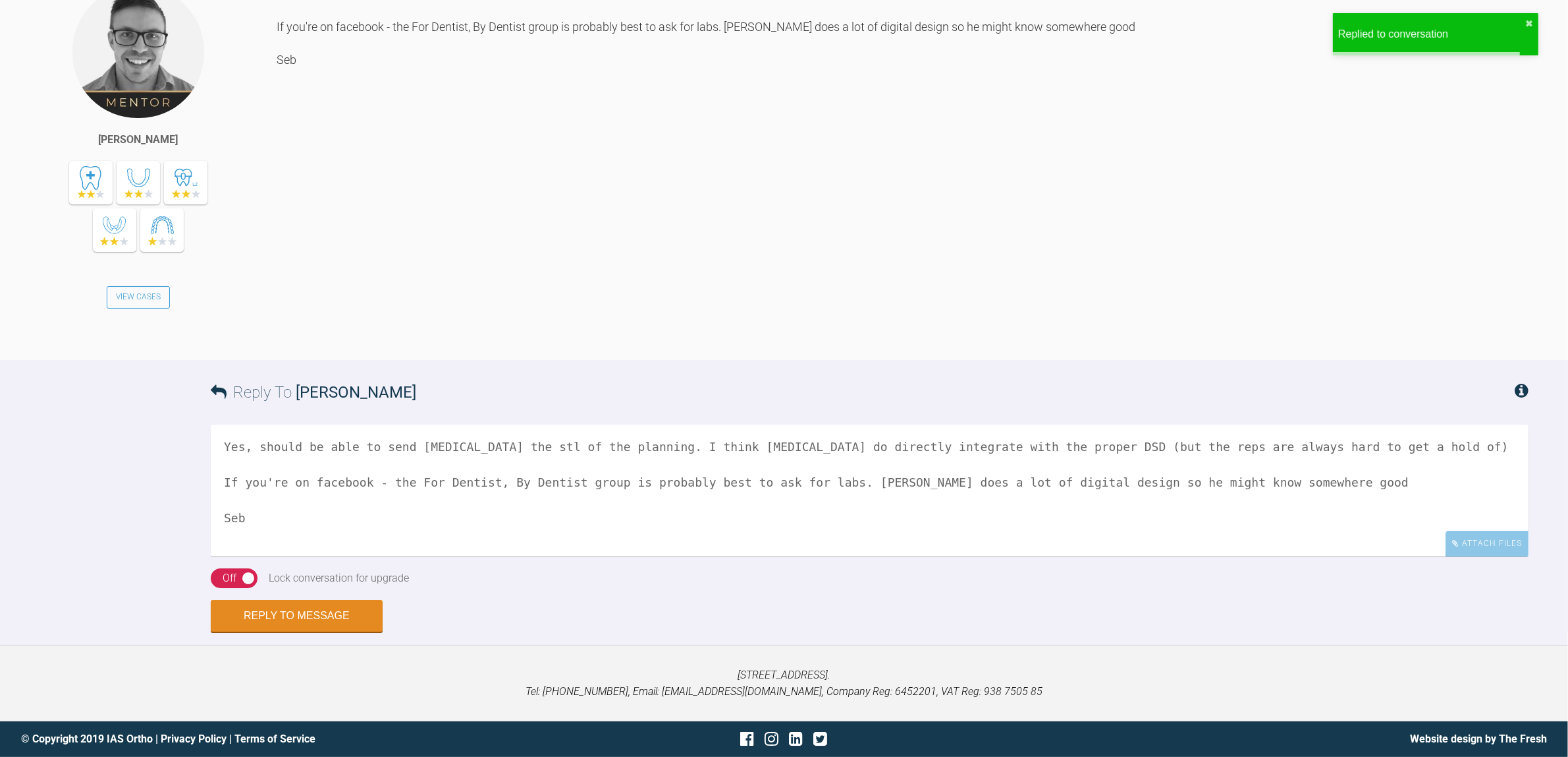
scroll to position [6288, 0]
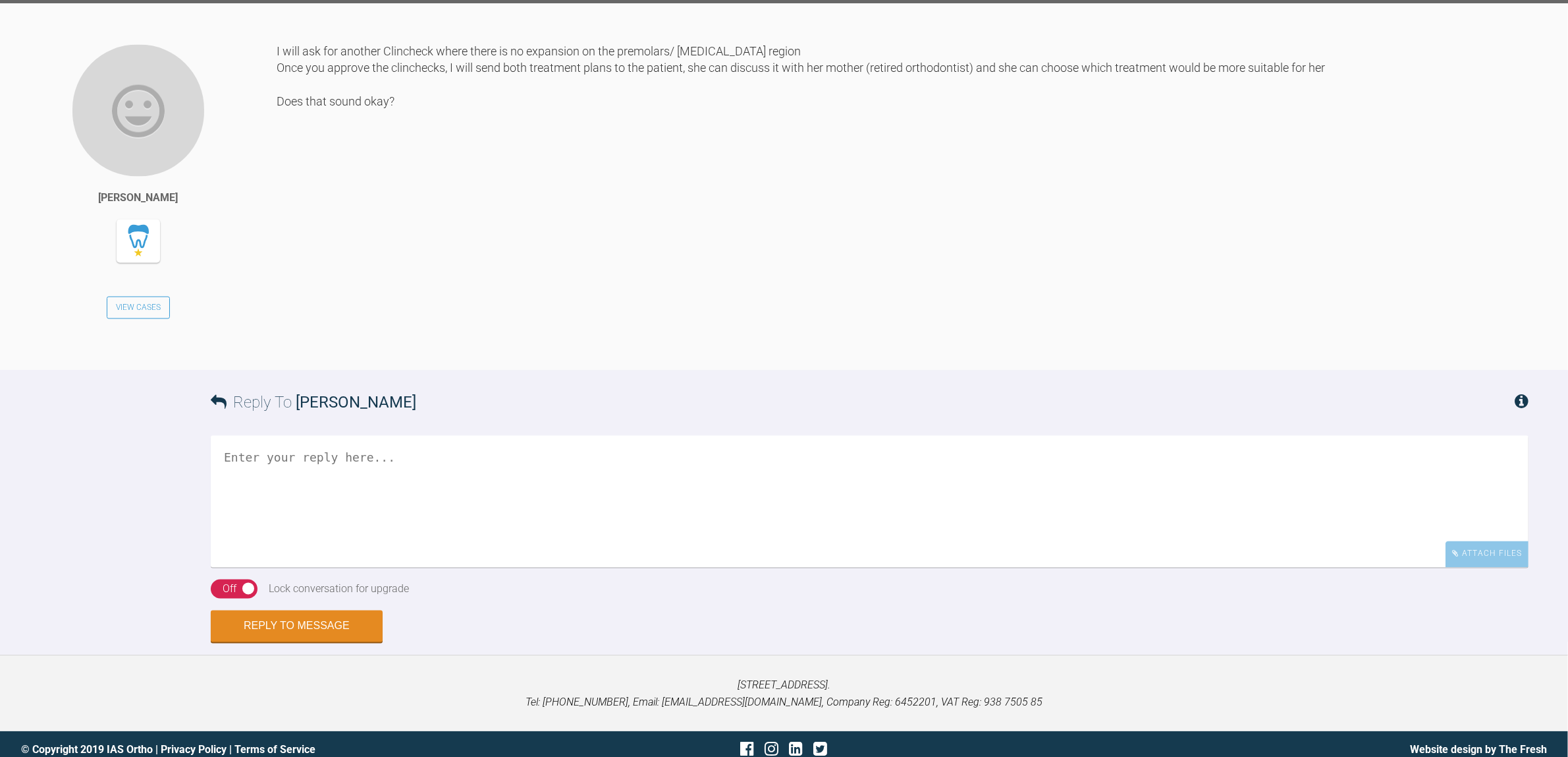
scroll to position [3248, 0]
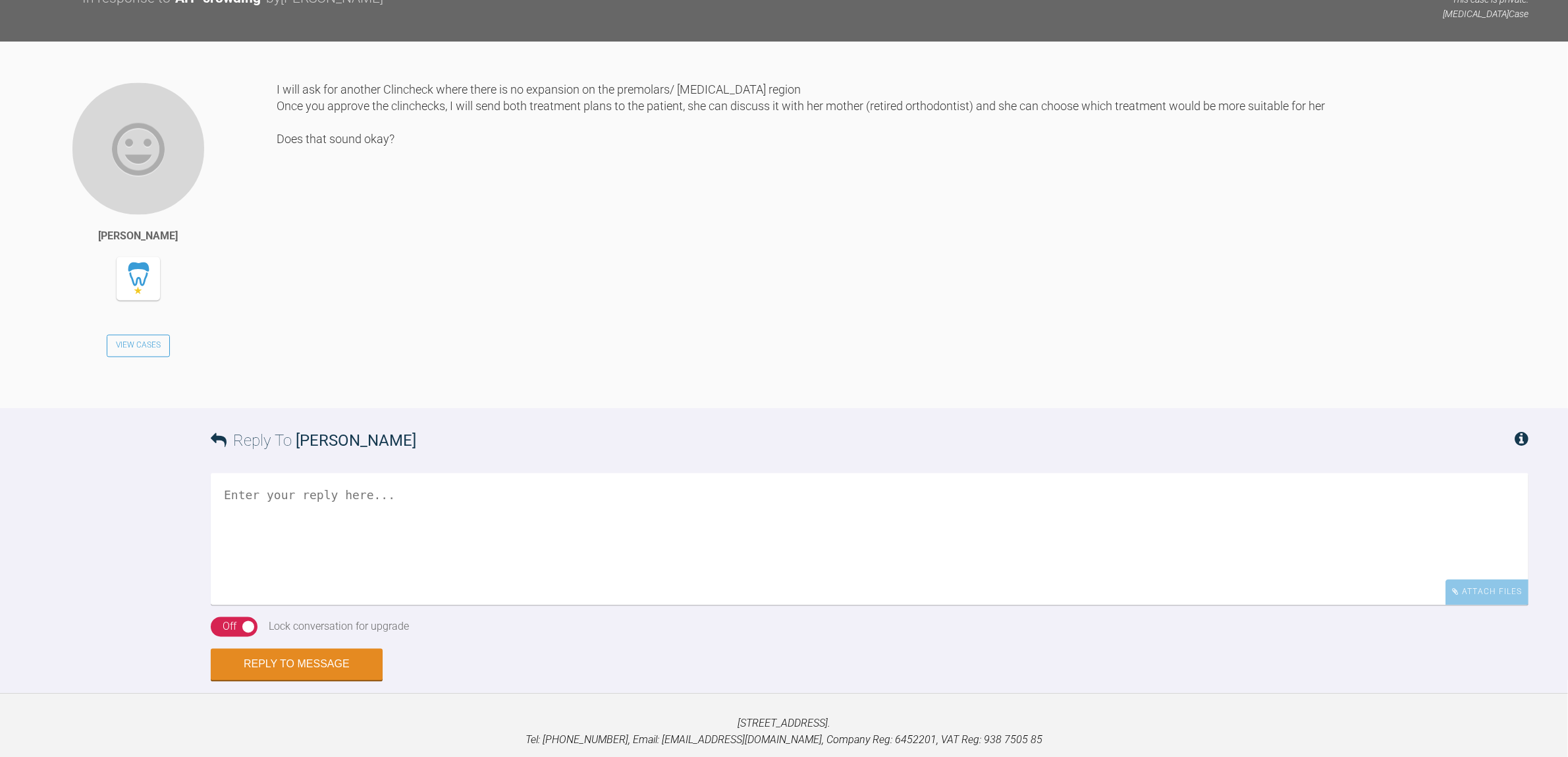
click at [656, 528] on textarea at bounding box center [869, 538] width 1318 height 131
type textarea "Hi Marah, Yes sounds good. But make sure for the patient to not lead the treatm…"
click at [356, 680] on button "Reply to Message" at bounding box center [297, 664] width 172 height 31
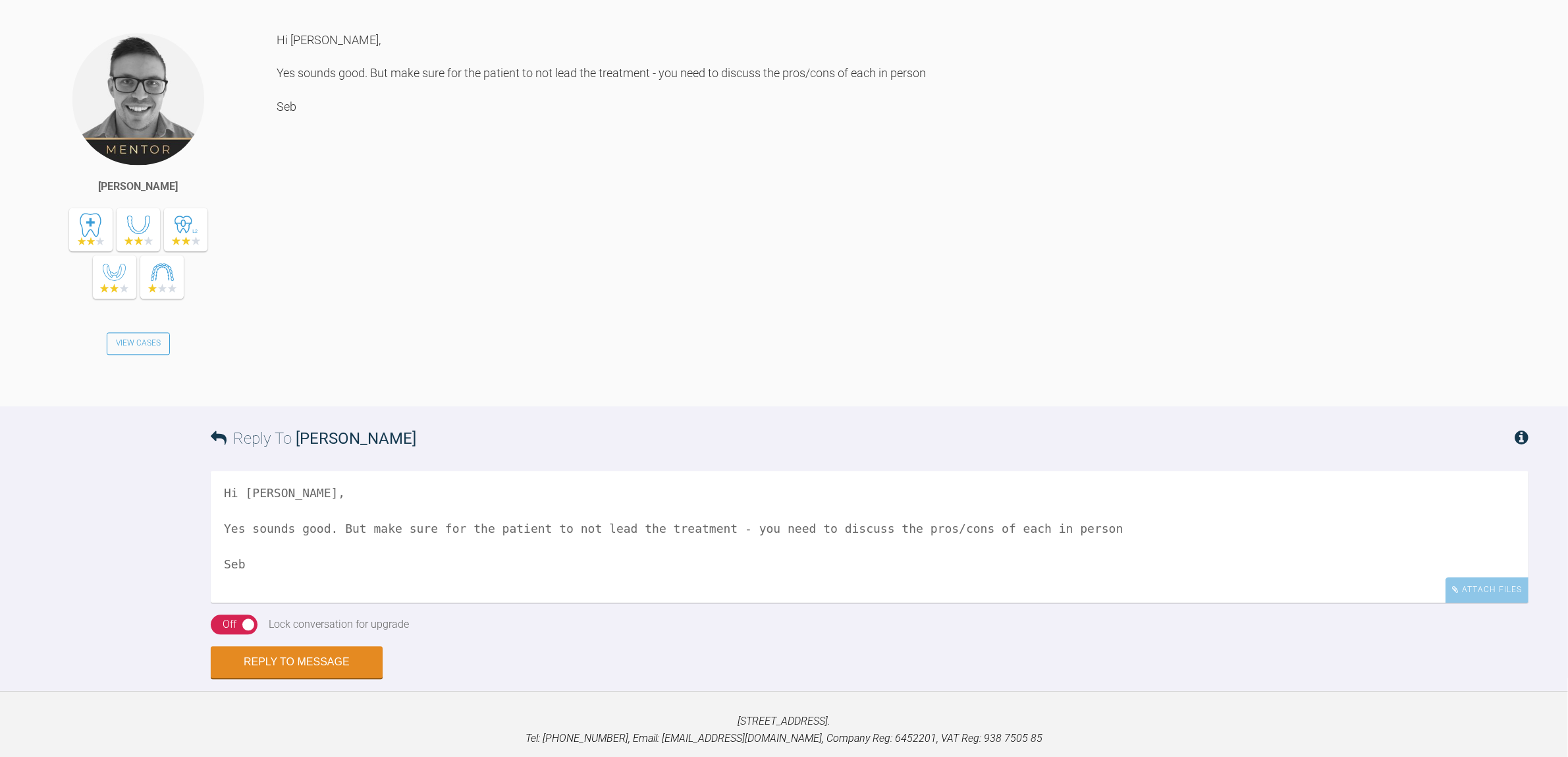
scroll to position [3805, 0]
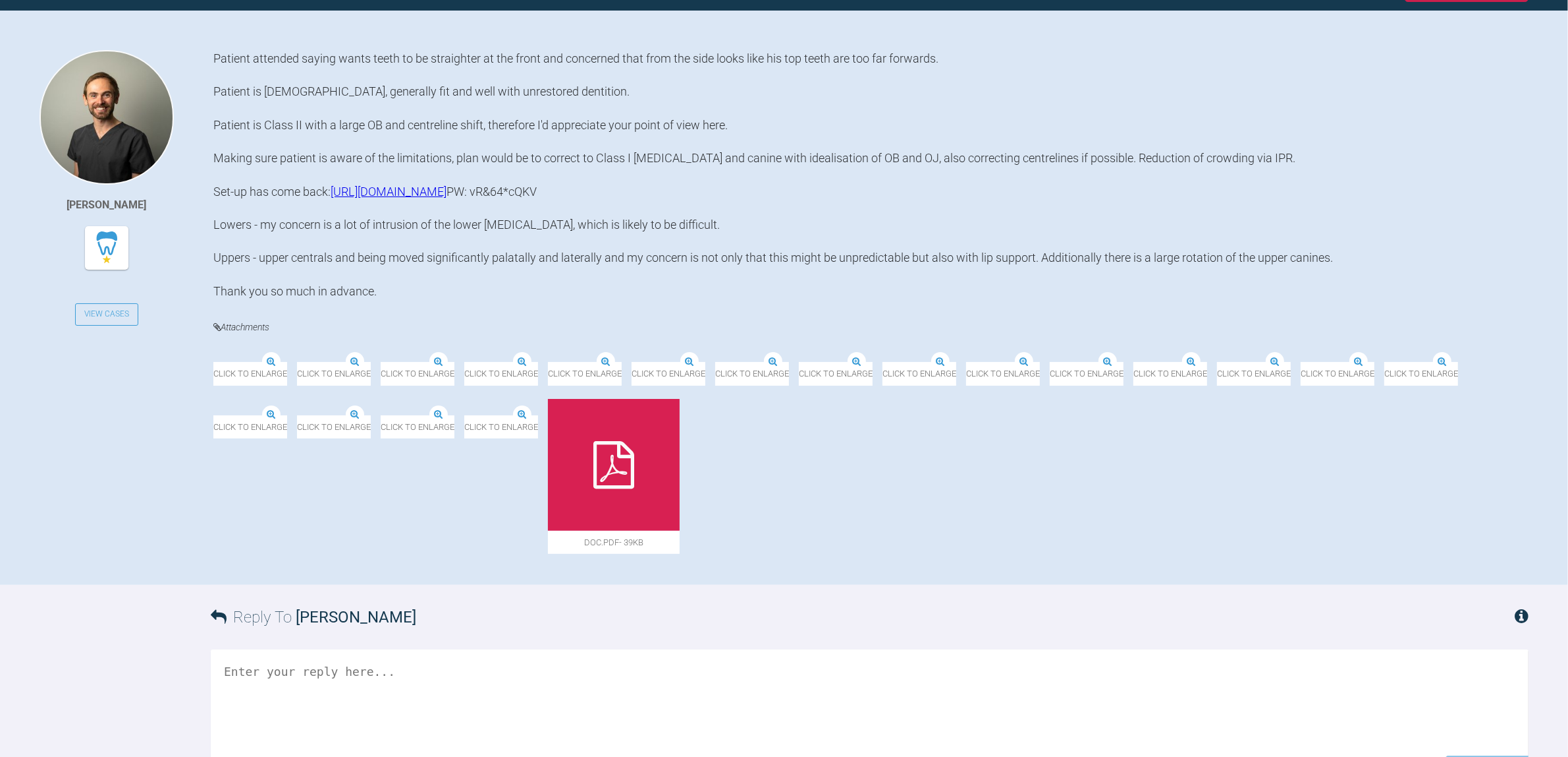
scroll to position [330, 0]
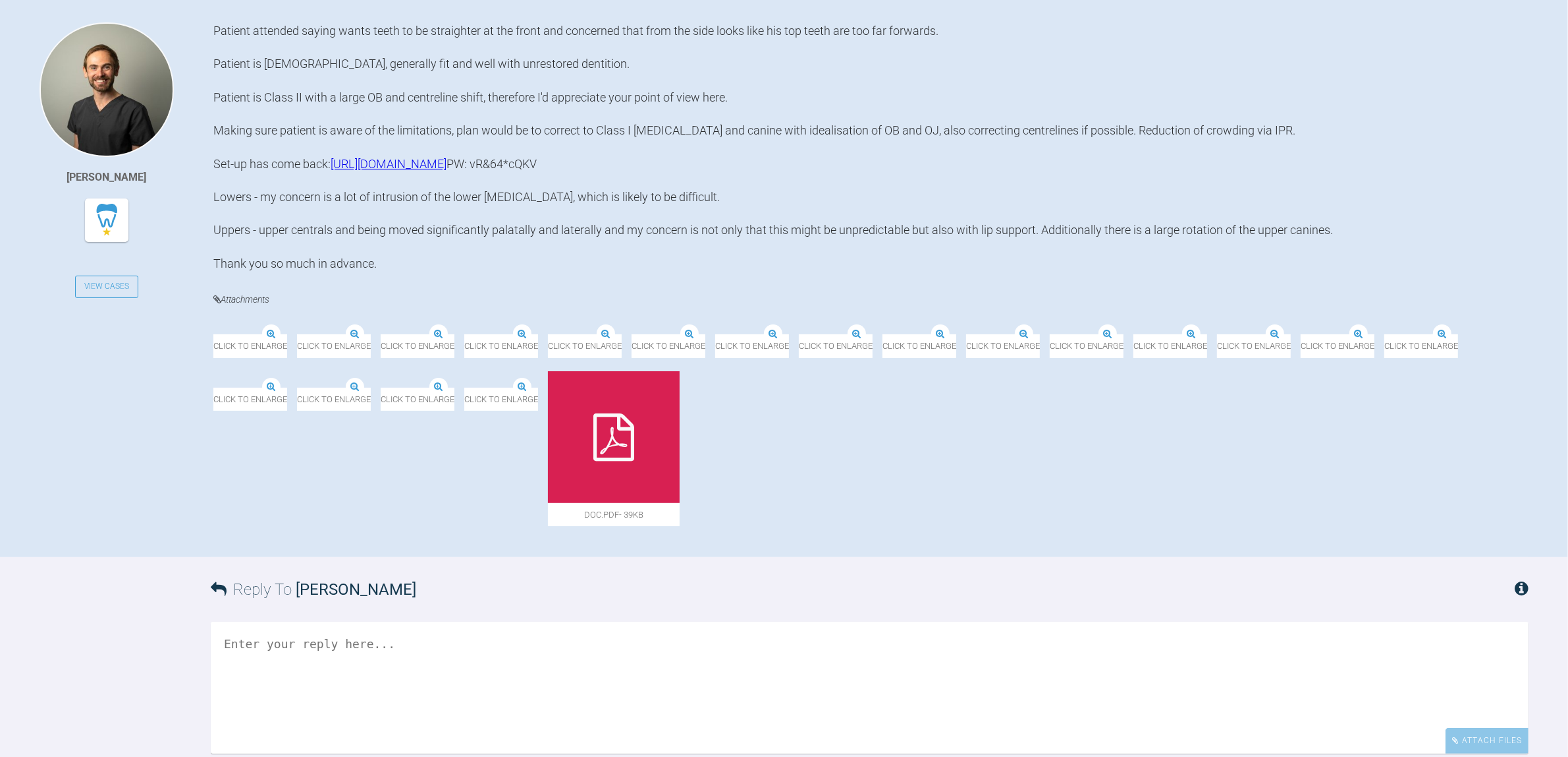
click at [213, 335] on img at bounding box center [213, 335] width 0 height 0
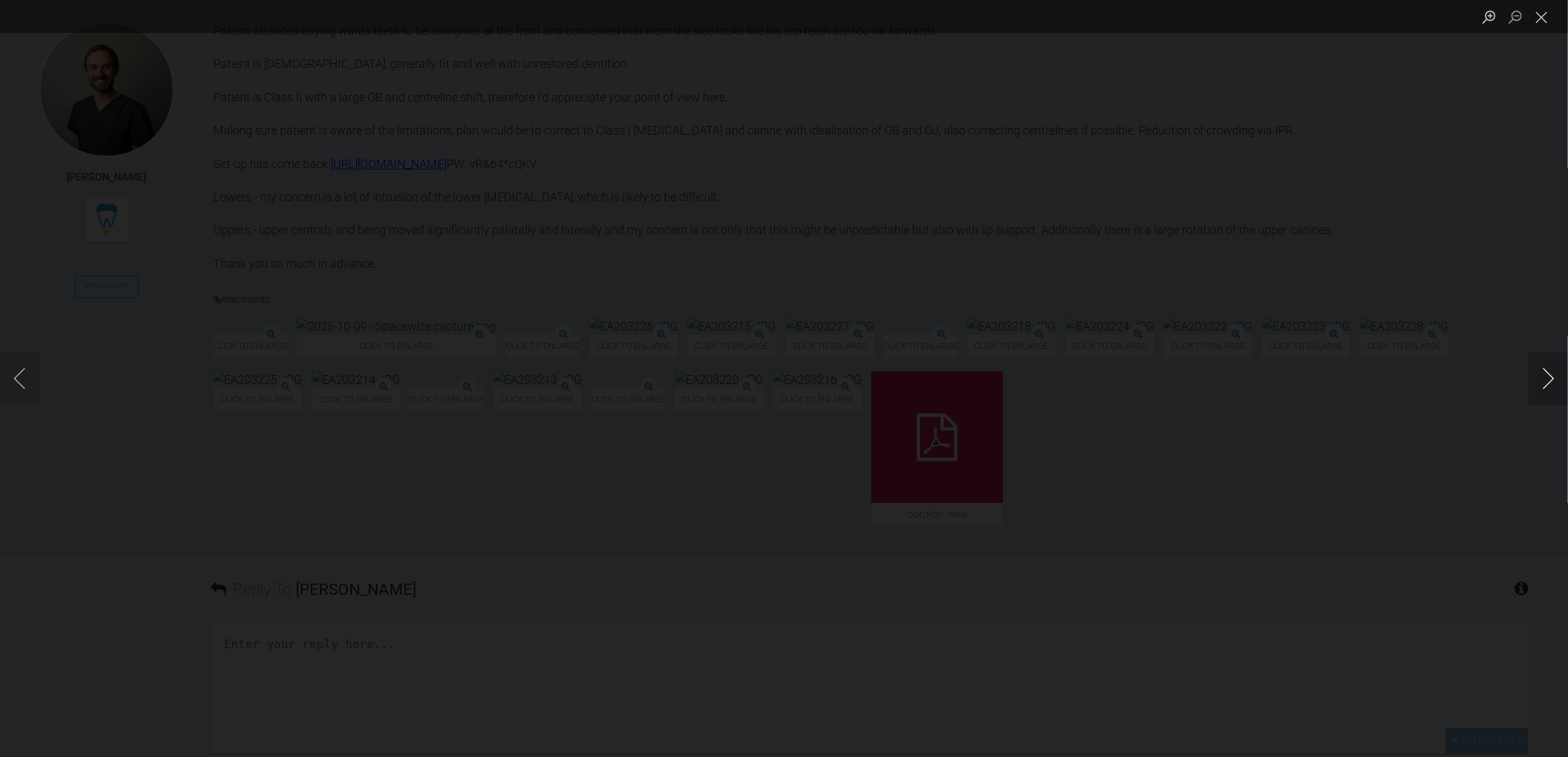
click at [1537, 379] on button "Next image" at bounding box center [1549, 378] width 40 height 53
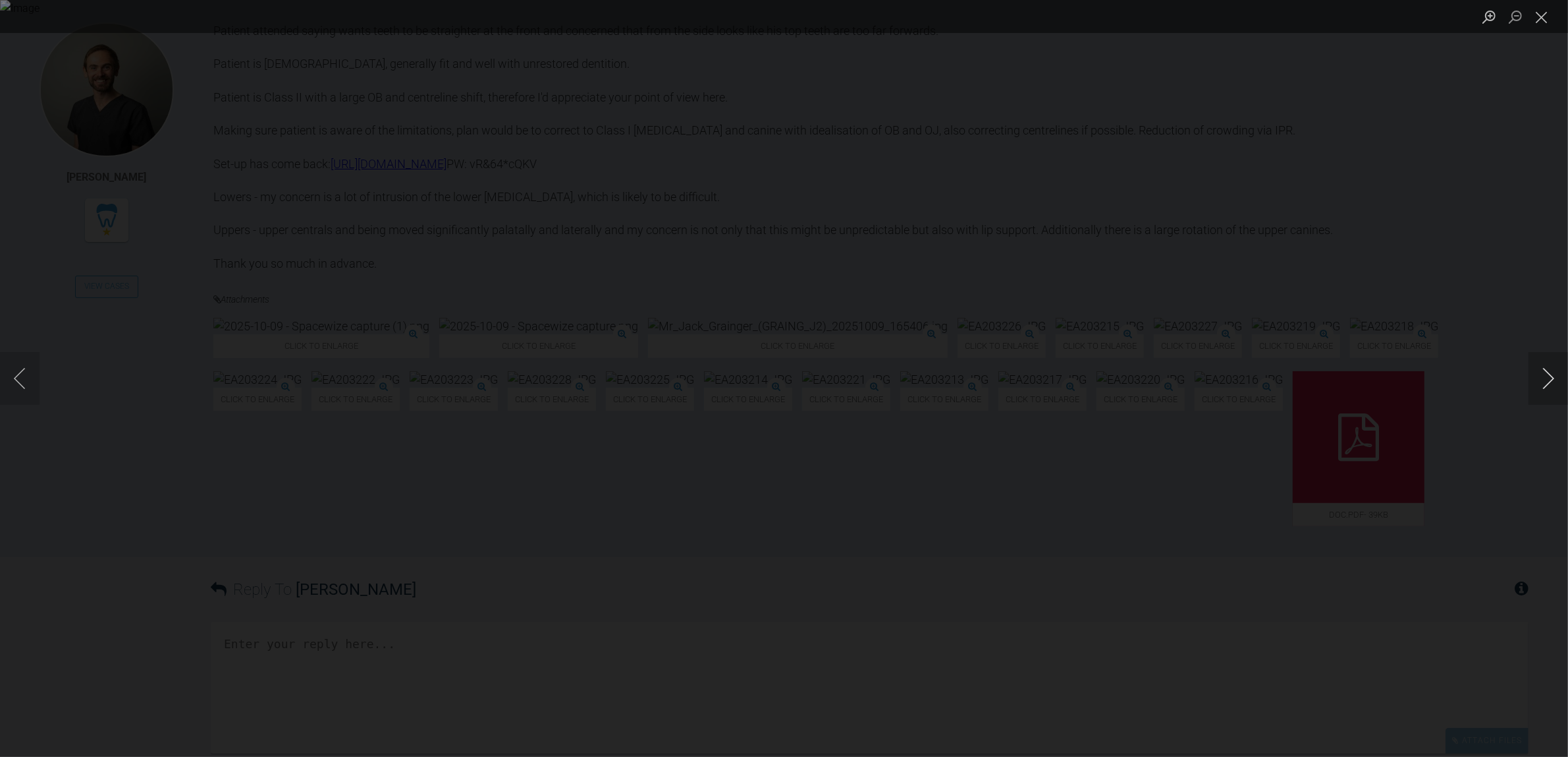
click at [1537, 379] on button "Next image" at bounding box center [1549, 378] width 40 height 53
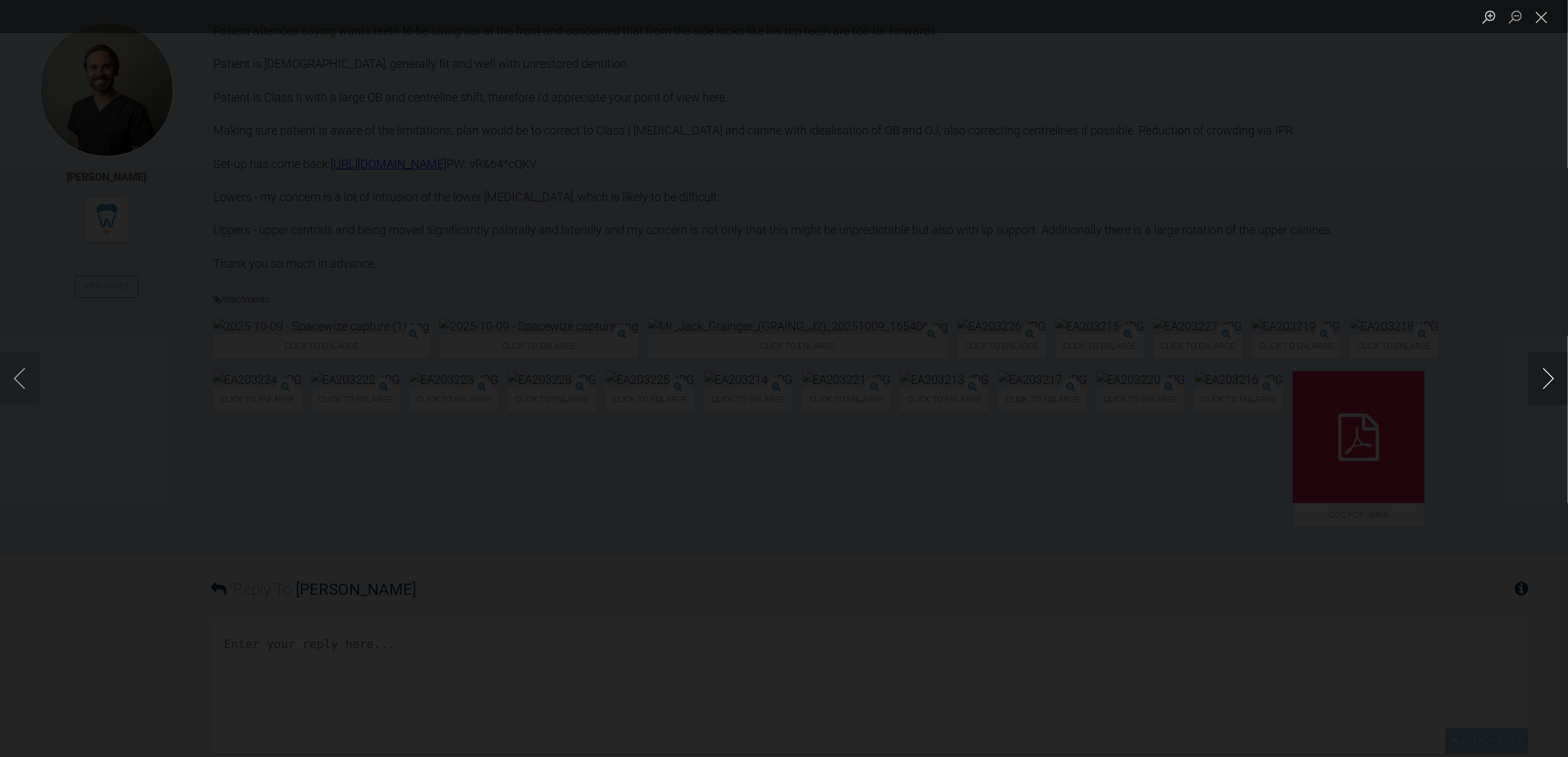
click at [1537, 379] on button "Next image" at bounding box center [1549, 378] width 40 height 53
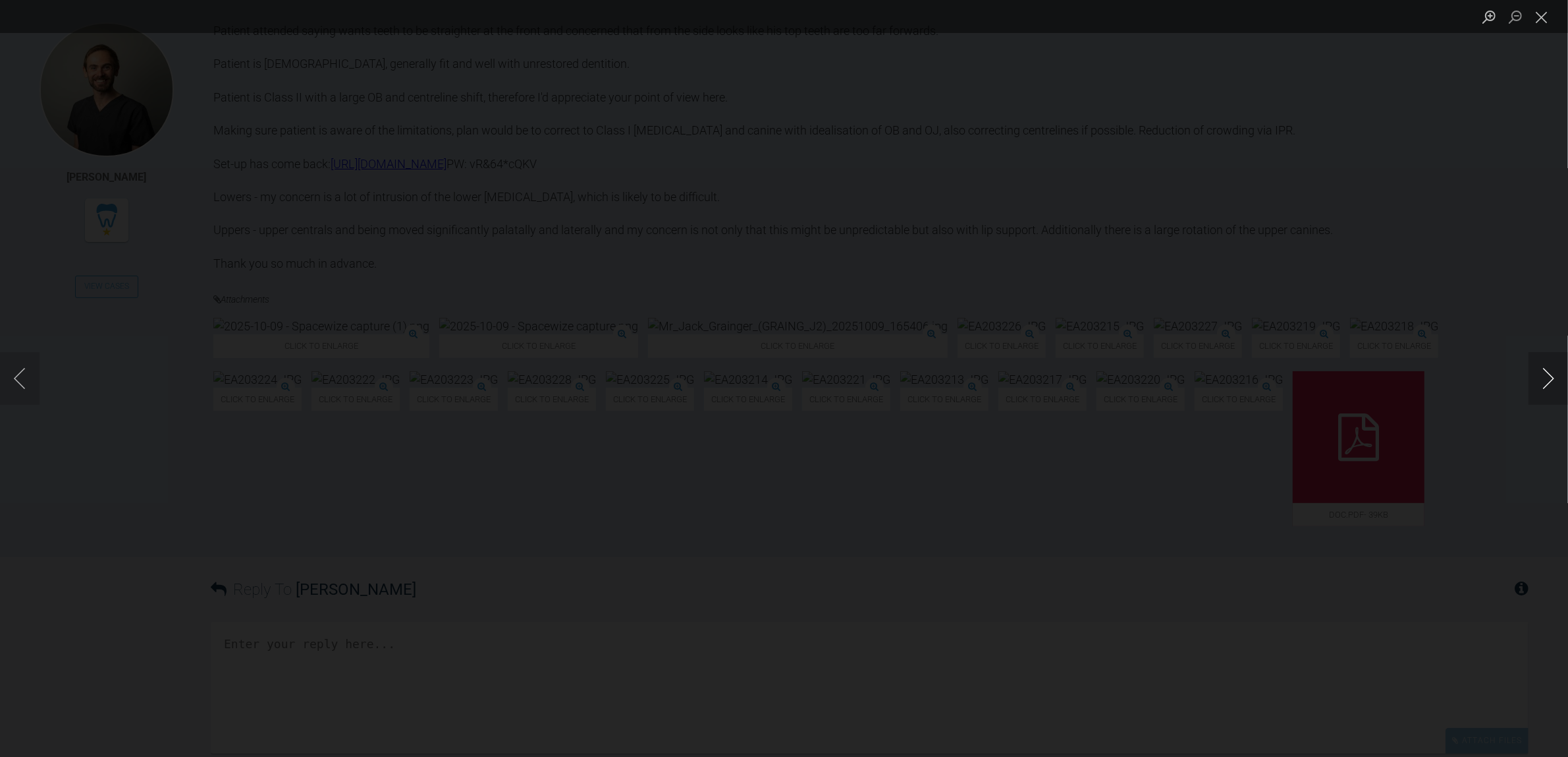
click at [1537, 379] on button "Next image" at bounding box center [1549, 378] width 40 height 53
click at [8, 370] on button "Previous image" at bounding box center [20, 378] width 40 height 53
click at [1544, 380] on button "Next image" at bounding box center [1549, 378] width 40 height 53
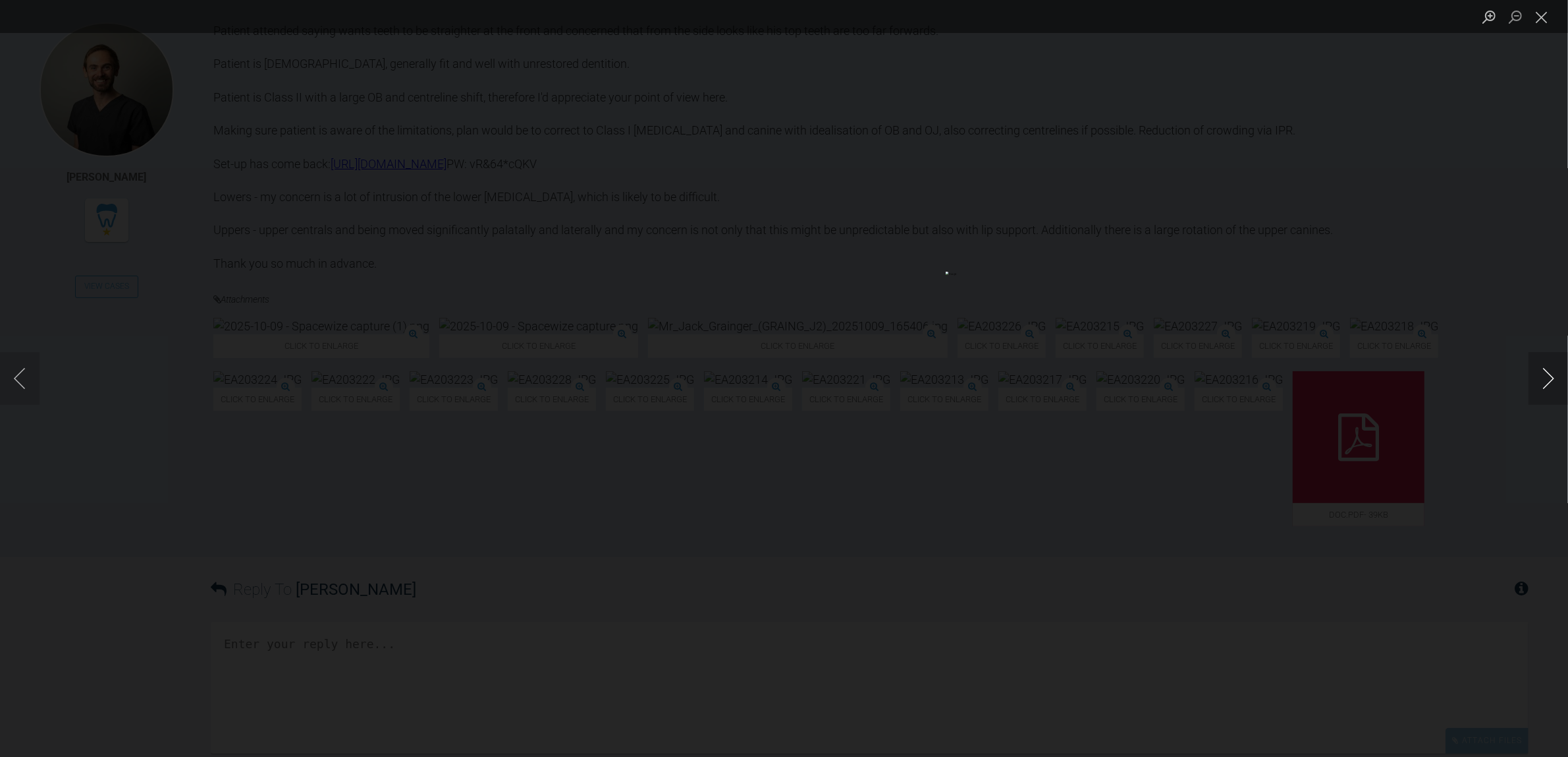
click at [1544, 380] on button "Next image" at bounding box center [1549, 378] width 40 height 53
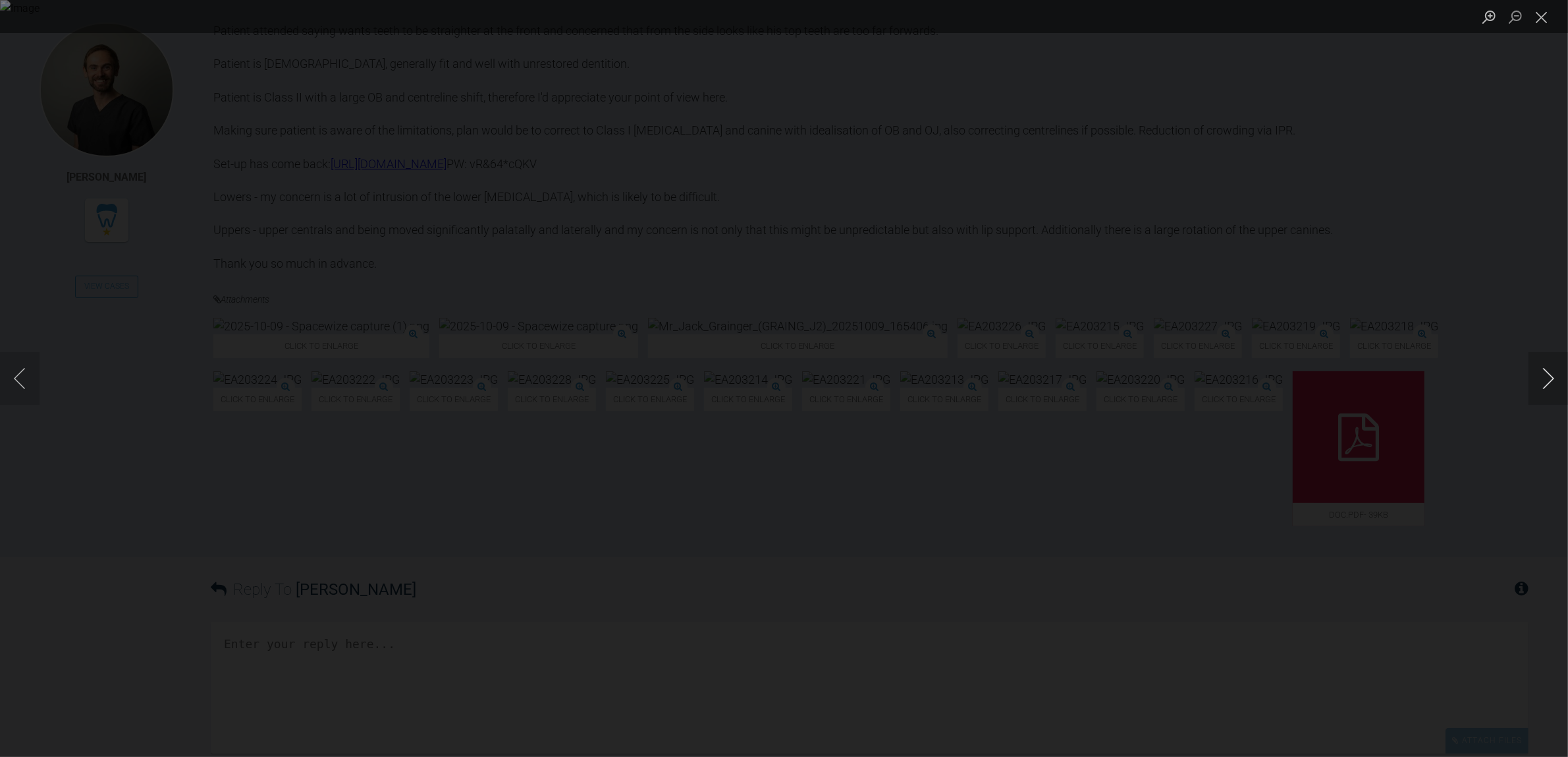
click at [1544, 380] on button "Next image" at bounding box center [1549, 378] width 40 height 53
click at [1197, 645] on div "Lightbox" at bounding box center [784, 378] width 1568 height 757
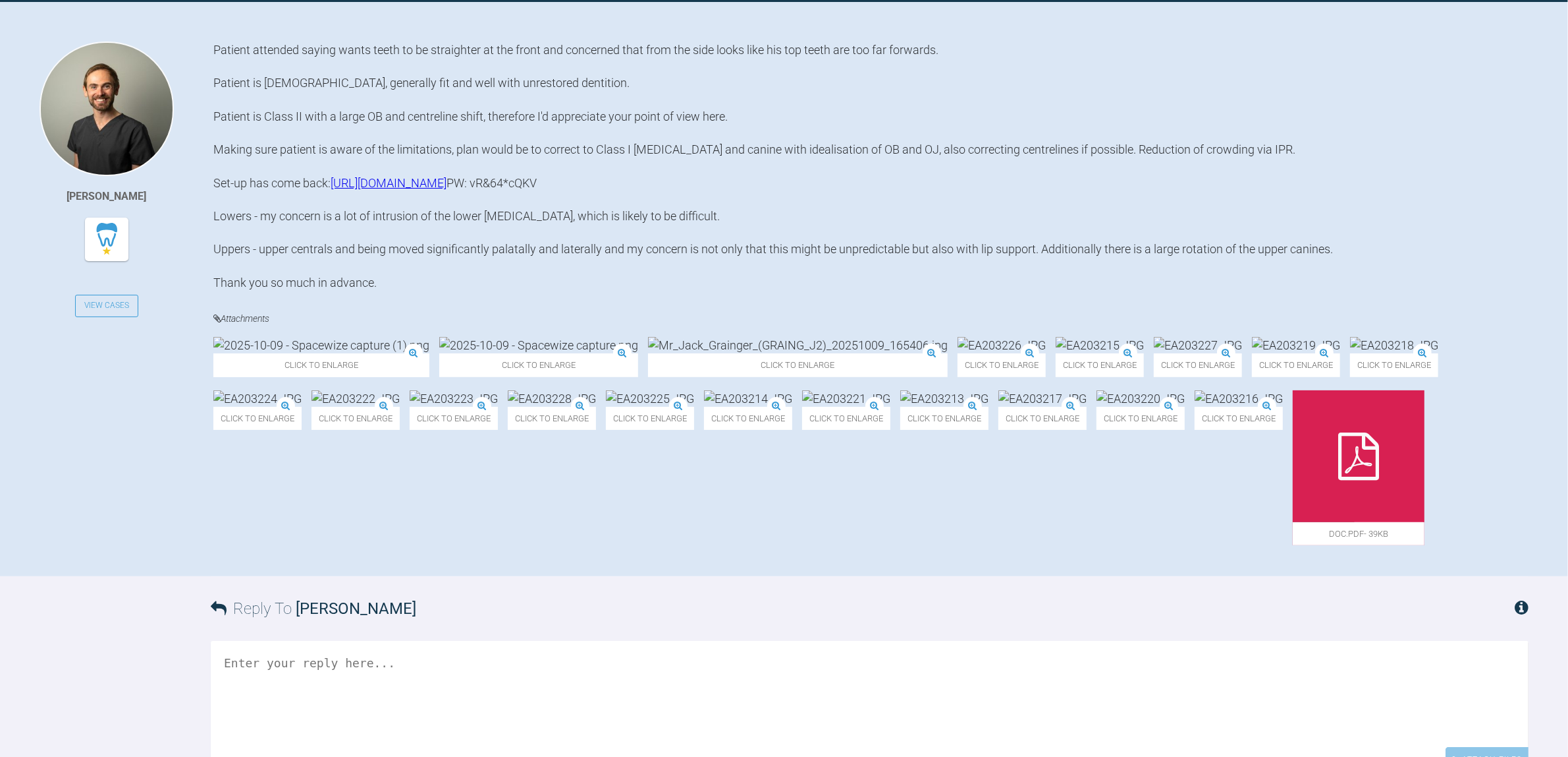
scroll to position [406, 0]
